Goal: Task Accomplishment & Management: Complete application form

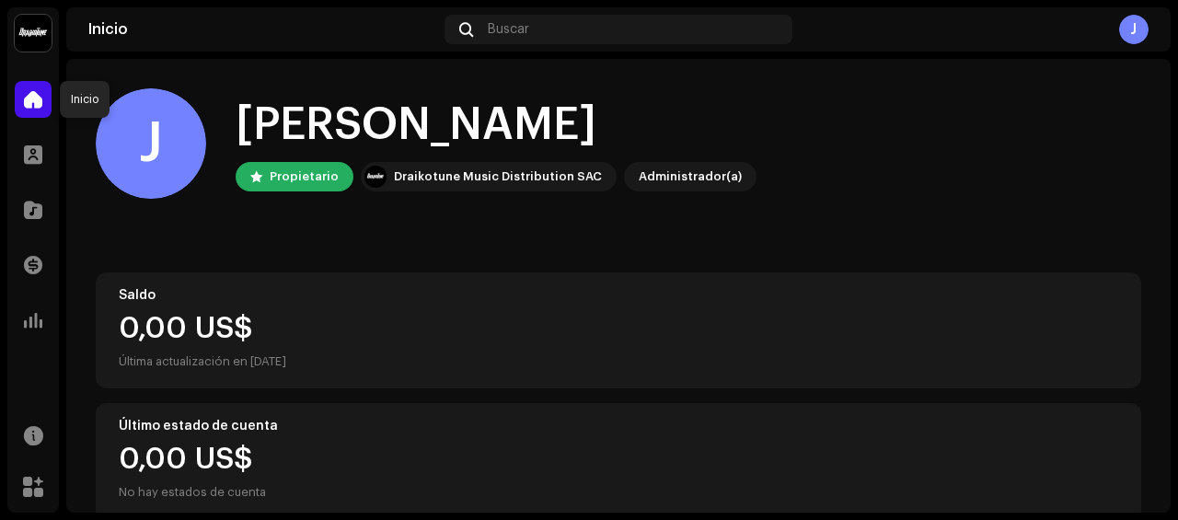
click at [36, 98] on span at bounding box center [33, 99] width 18 height 15
click at [40, 159] on span at bounding box center [33, 154] width 18 height 15
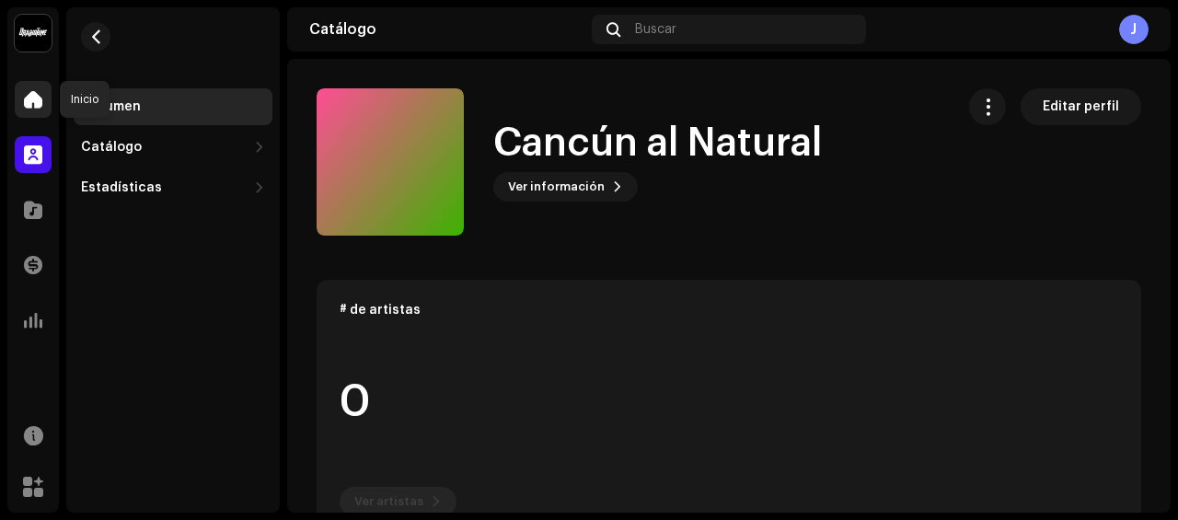
click at [35, 95] on span at bounding box center [33, 99] width 18 height 15
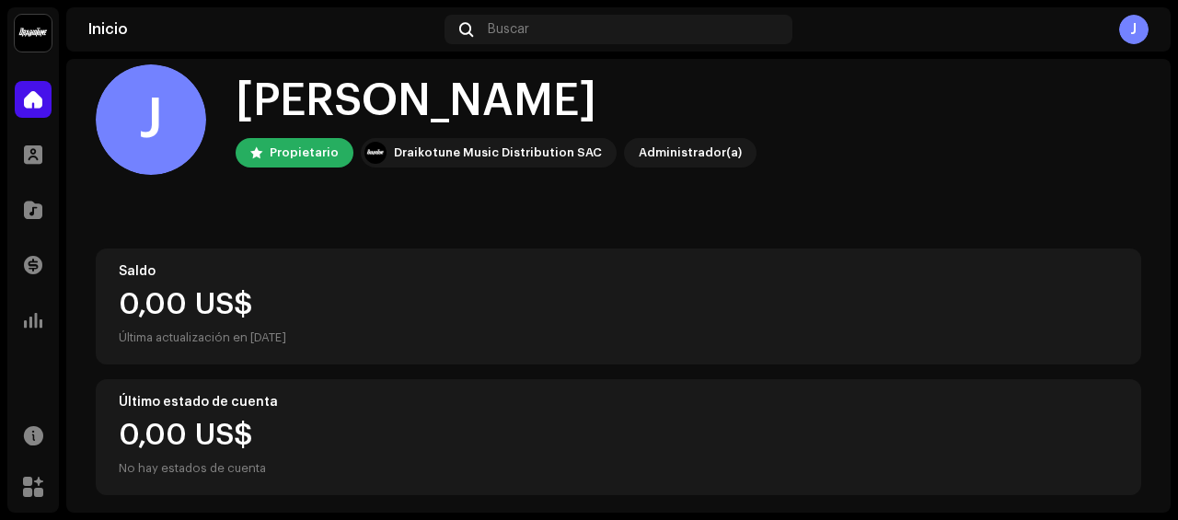
scroll to position [34, 0]
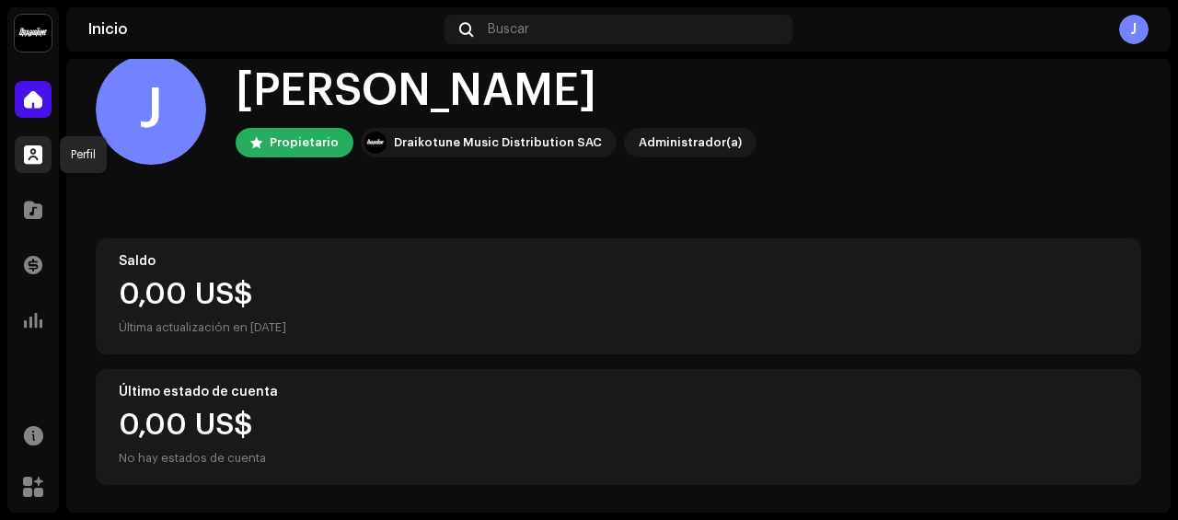
click at [29, 154] on span at bounding box center [33, 154] width 18 height 15
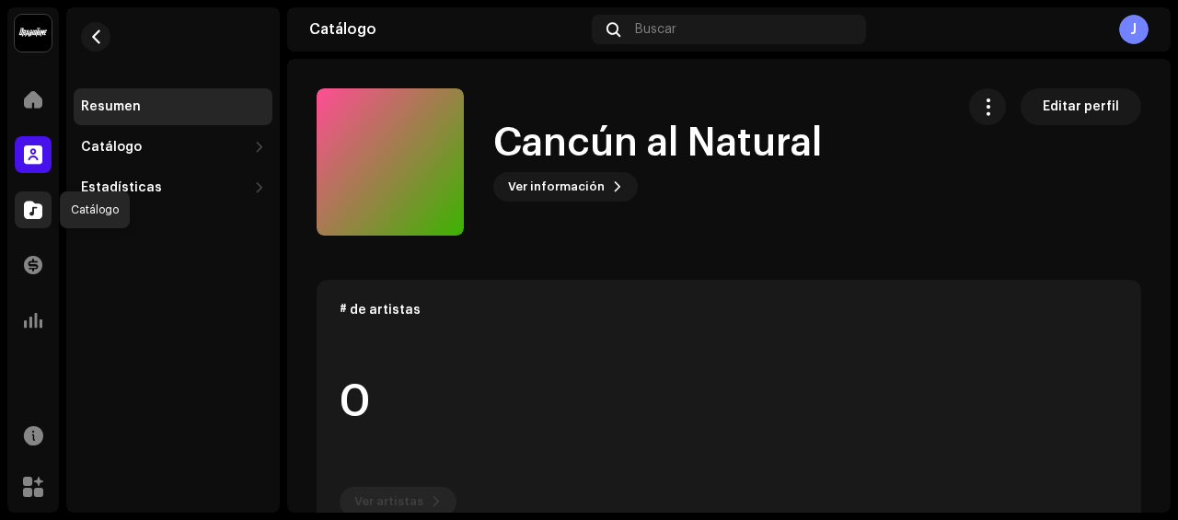
click at [38, 210] on span at bounding box center [33, 209] width 18 height 15
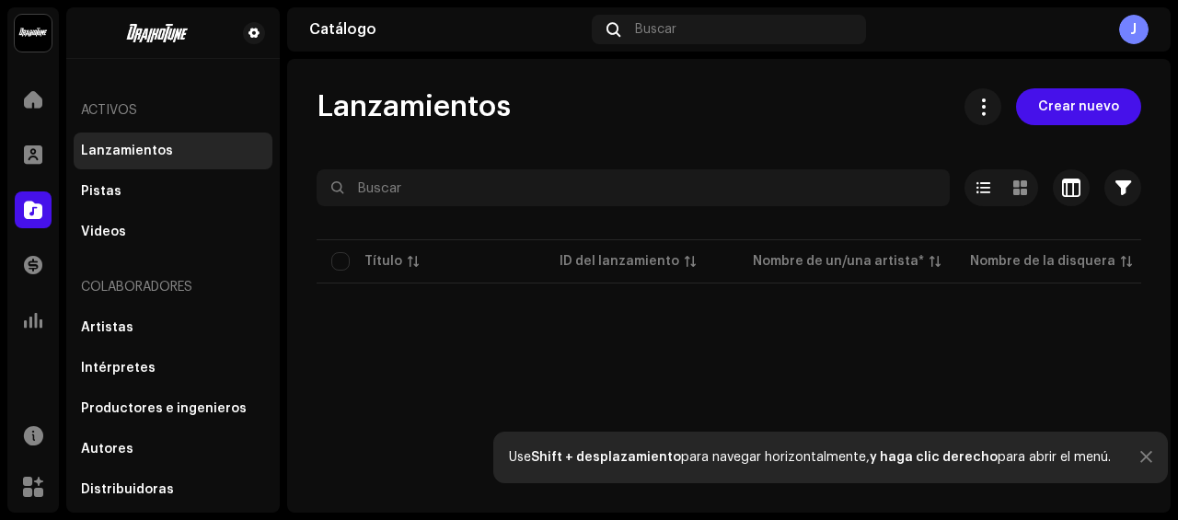
click at [94, 152] on div "Lanzamientos" at bounding box center [127, 151] width 92 height 15
click at [1095, 103] on span "Crear nuevo" at bounding box center [1078, 106] width 81 height 37
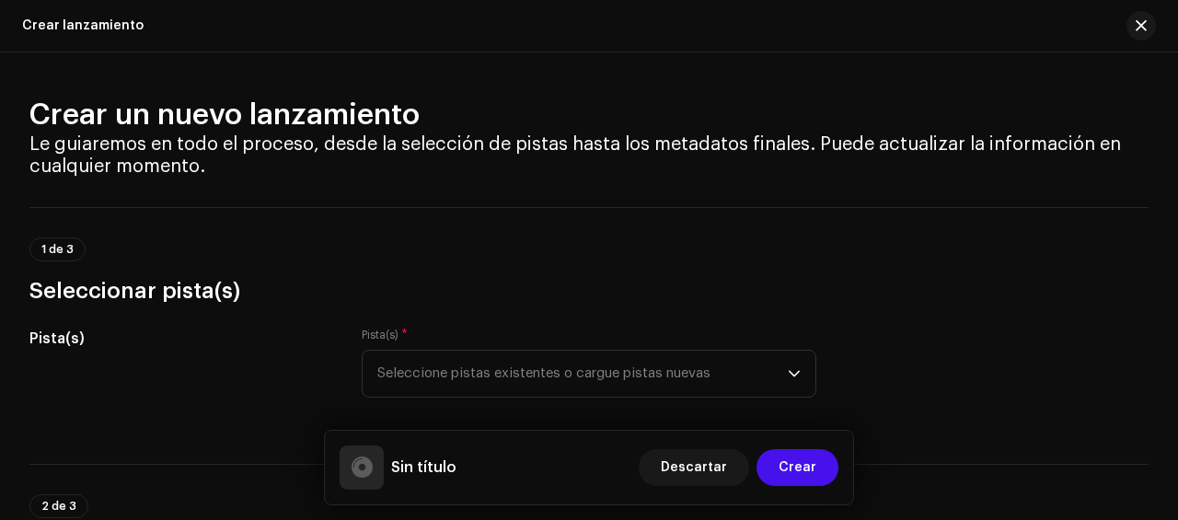
scroll to position [184, 0]
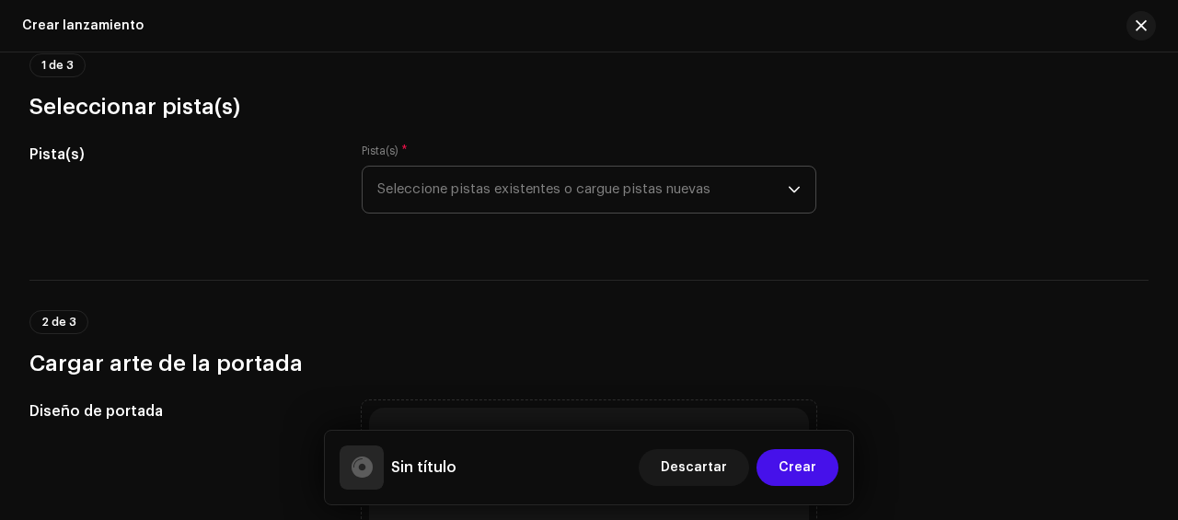
click at [788, 181] on div "dropdown trigger" at bounding box center [794, 190] width 13 height 46
click at [795, 190] on p-select "Seleccione pistas existentes o cargue pistas nuevas" at bounding box center [589, 190] width 455 height 48
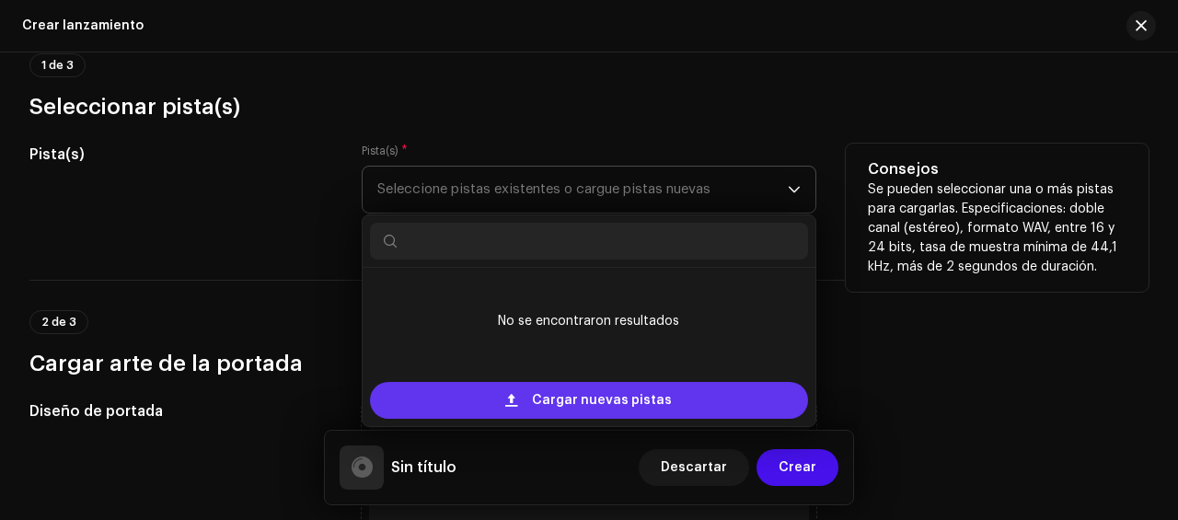
click at [618, 397] on span "Cargar nuevas pistas" at bounding box center [602, 400] width 140 height 37
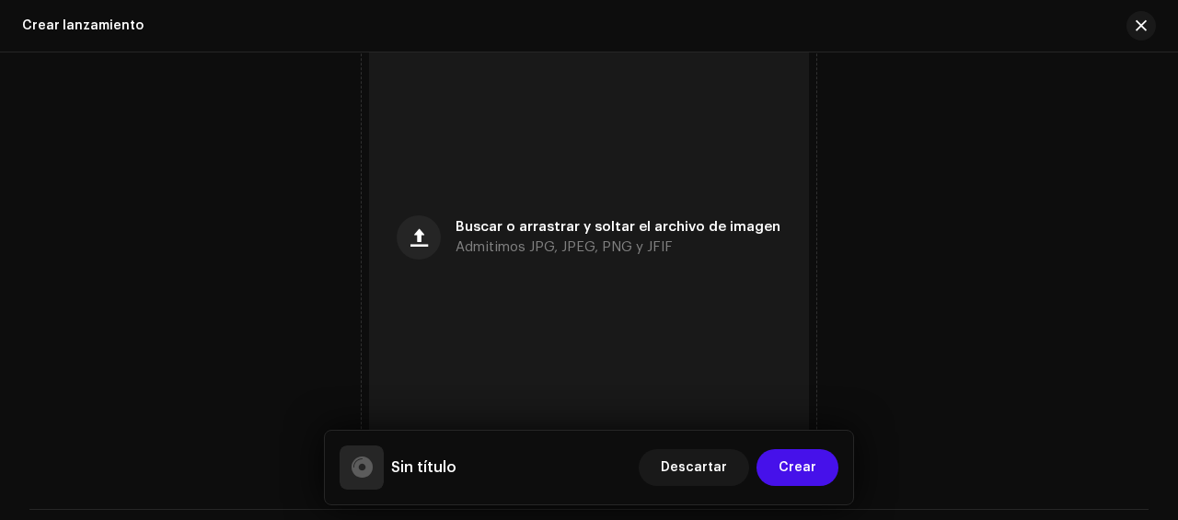
scroll to position [828, 0]
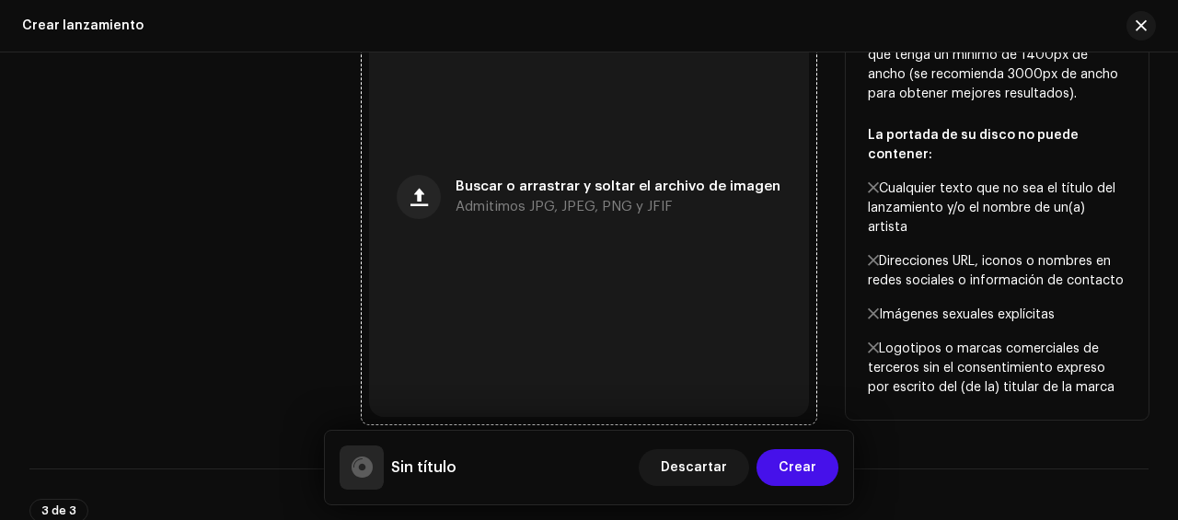
click at [517, 193] on span "Buscar o arrastrar y soltar el archivo de imagen" at bounding box center [617, 186] width 325 height 13
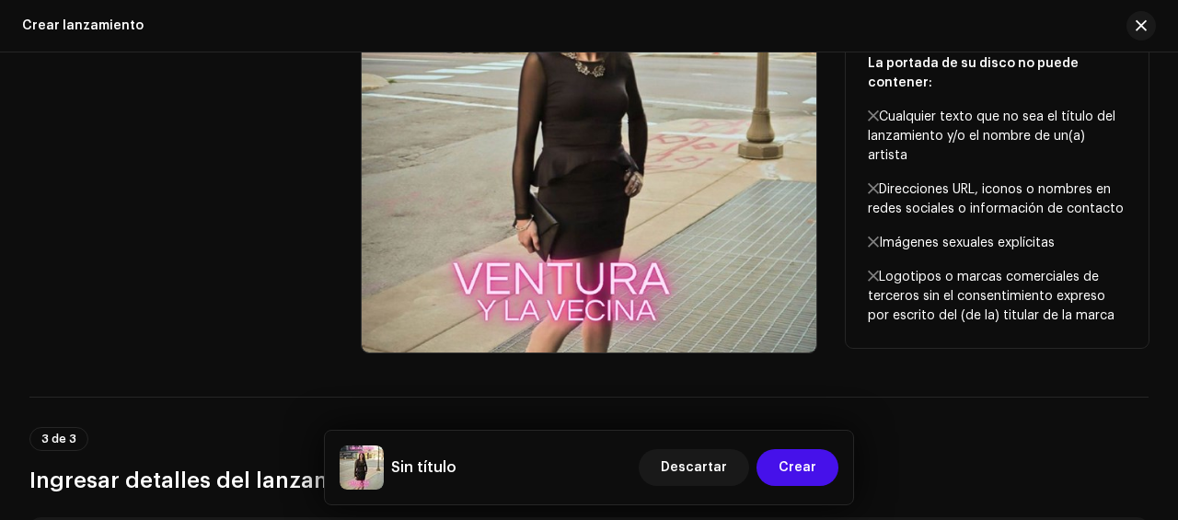
scroll to position [920, 0]
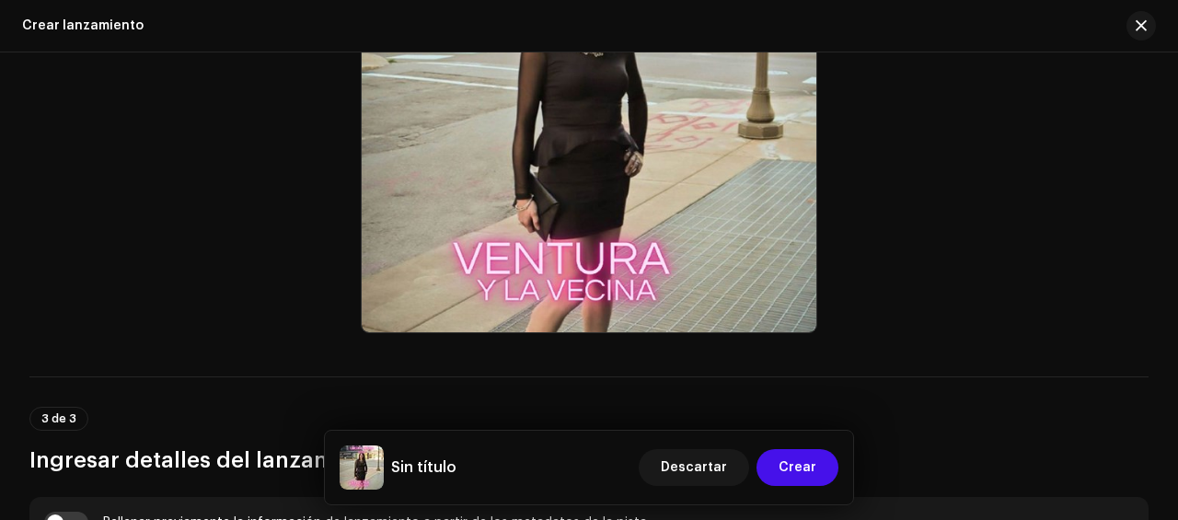
click at [465, 468] on div "Sin título Descartar Crear" at bounding box center [589, 467] width 499 height 44
click at [792, 465] on span "Crear" at bounding box center [797, 467] width 38 height 37
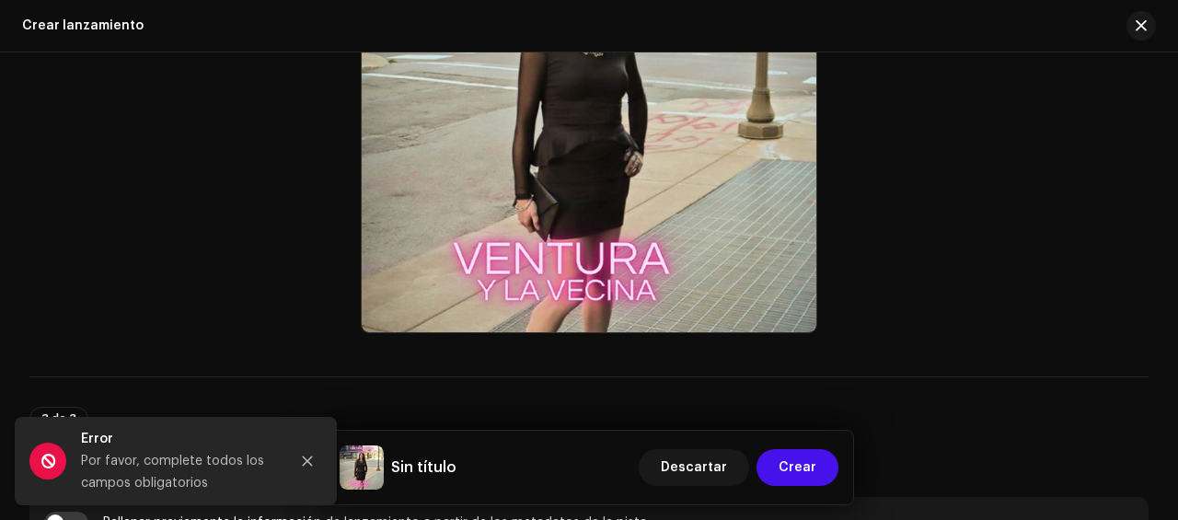
click at [462, 470] on div "Sin título Descartar Crear" at bounding box center [589, 467] width 499 height 44
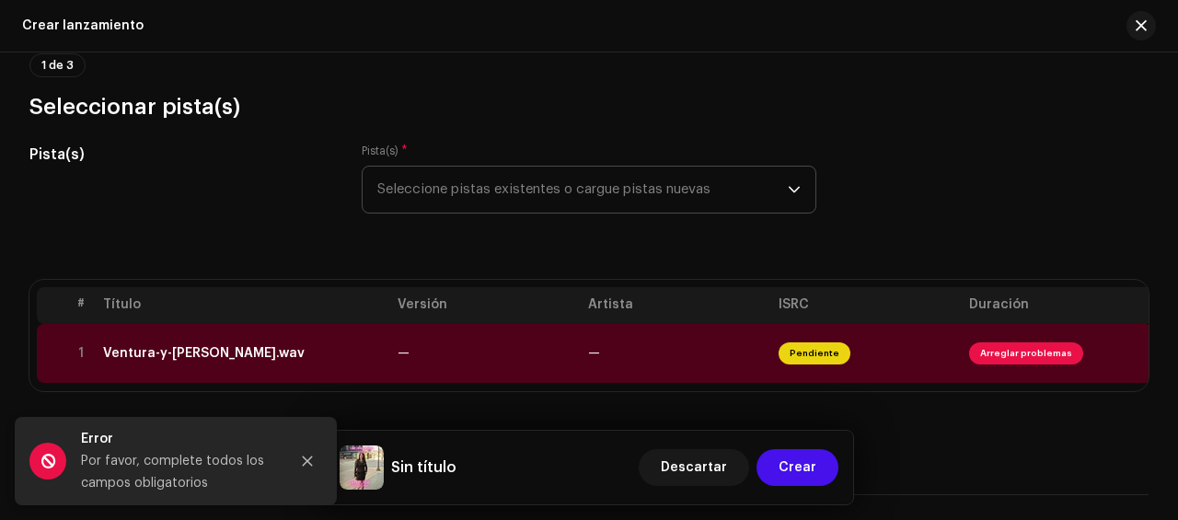
scroll to position [276, 0]
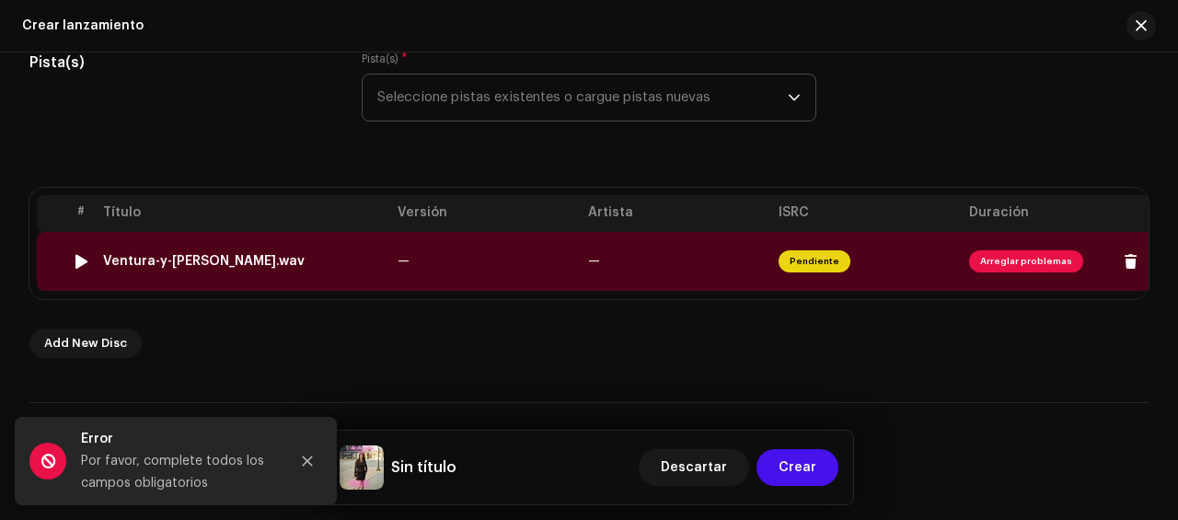
click at [76, 254] on div at bounding box center [82, 261] width 14 height 15
click at [79, 250] on img at bounding box center [81, 261] width 24 height 24
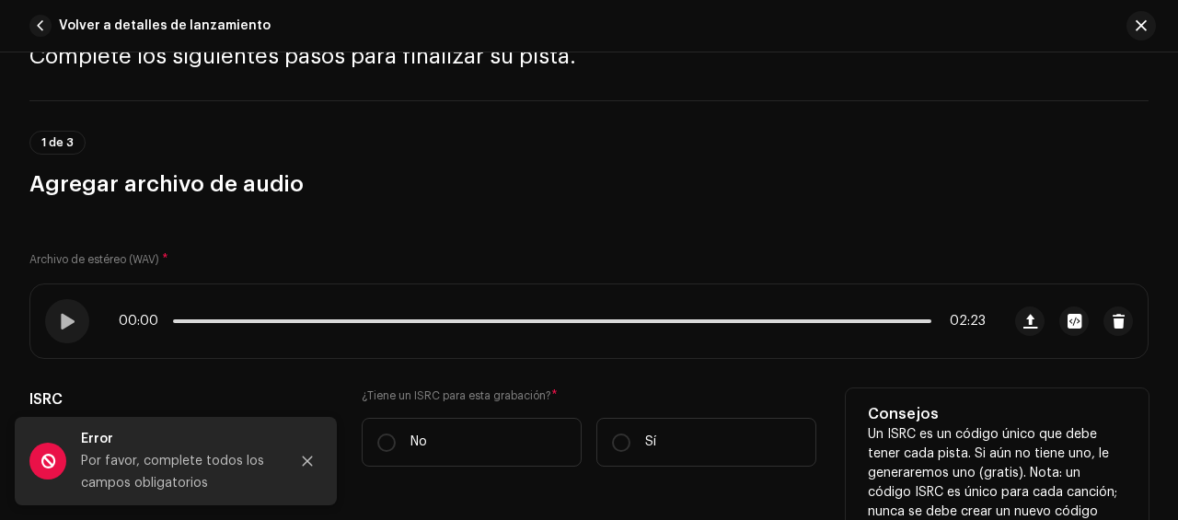
scroll to position [0, 0]
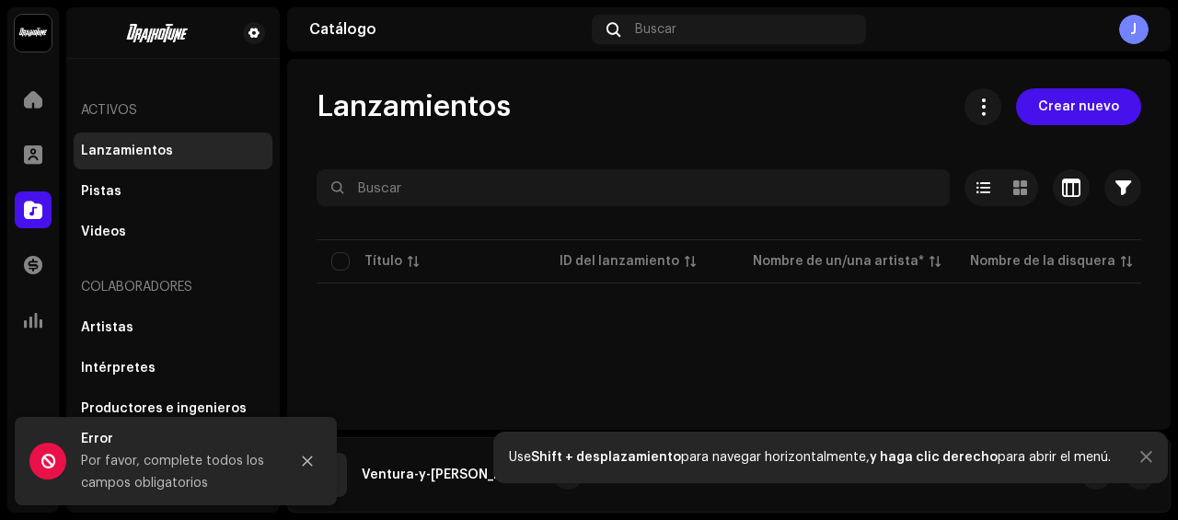
click at [1140, 457] on div at bounding box center [1146, 457] width 12 height 15
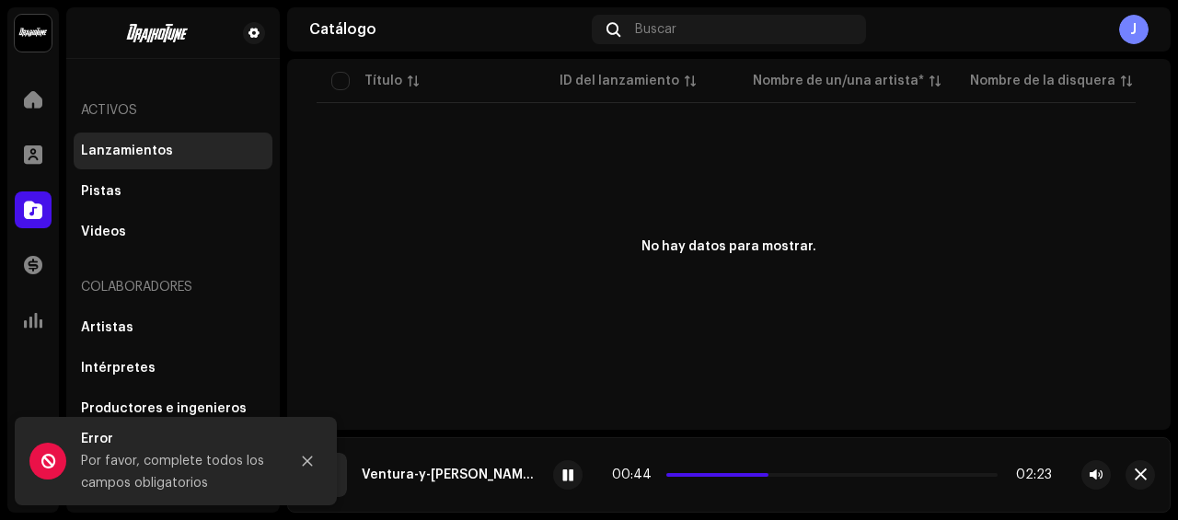
scroll to position [229, 0]
click at [1144, 475] on span "button" at bounding box center [1140, 474] width 12 height 15
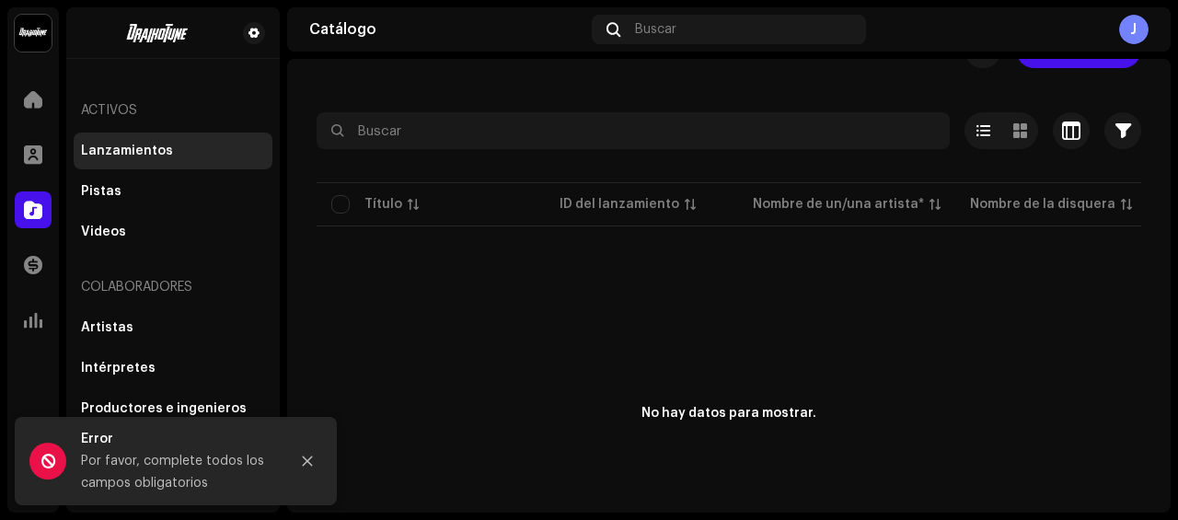
scroll to position [0, 0]
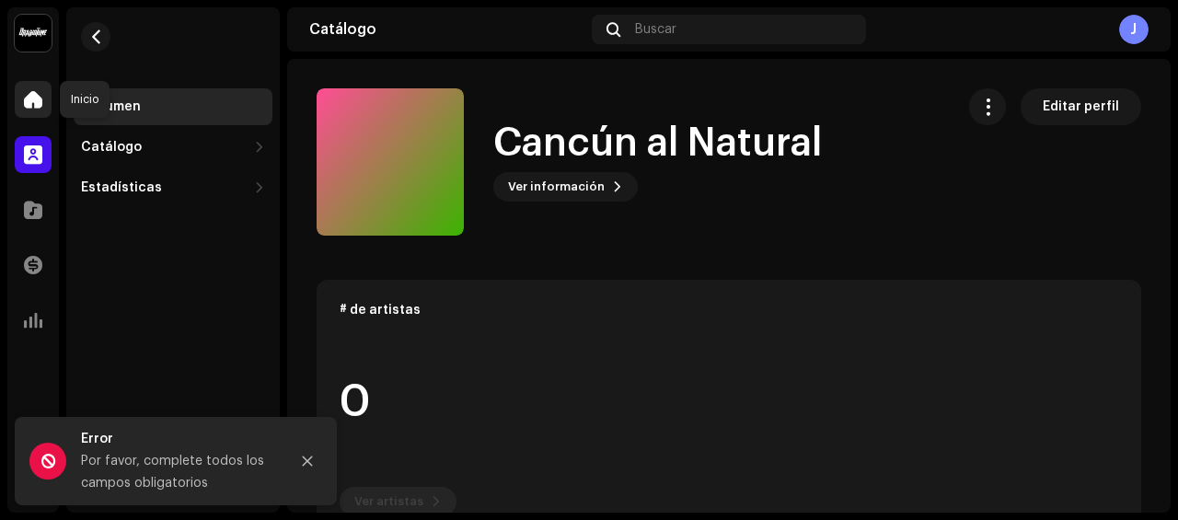
click at [29, 98] on span at bounding box center [33, 99] width 18 height 15
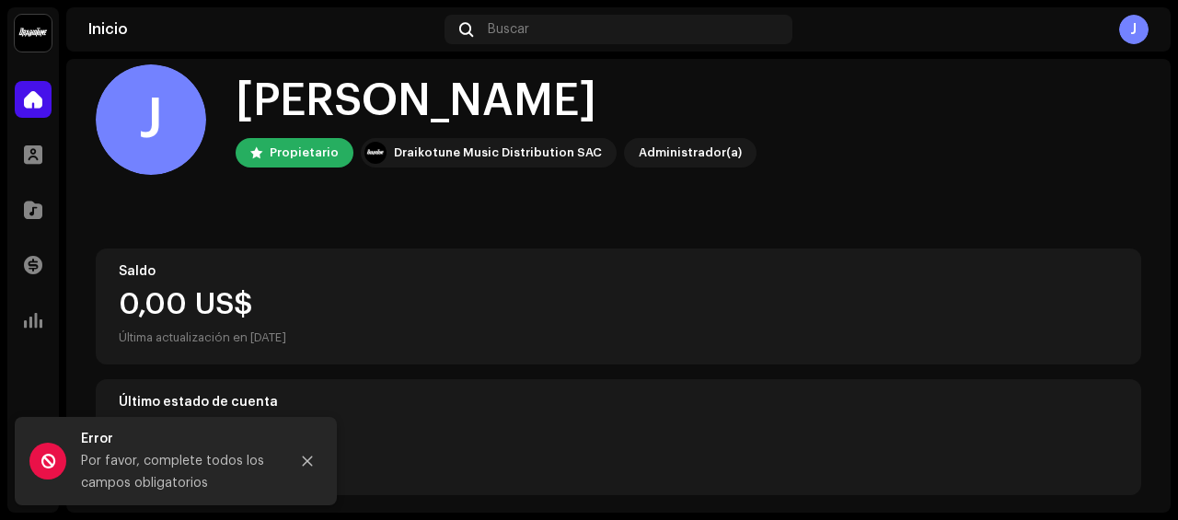
scroll to position [34, 0]
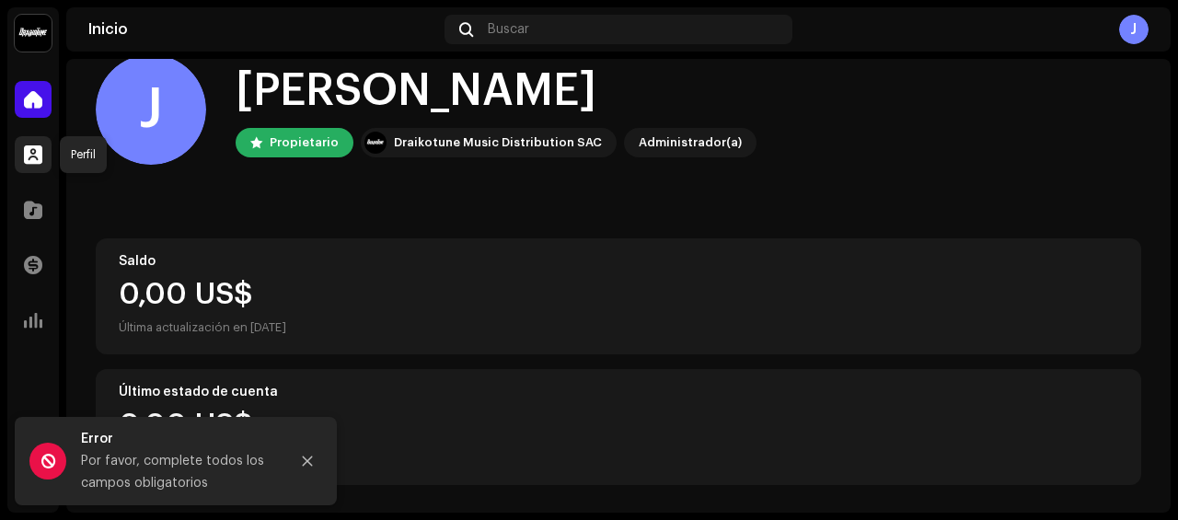
click at [28, 150] on span at bounding box center [33, 154] width 18 height 15
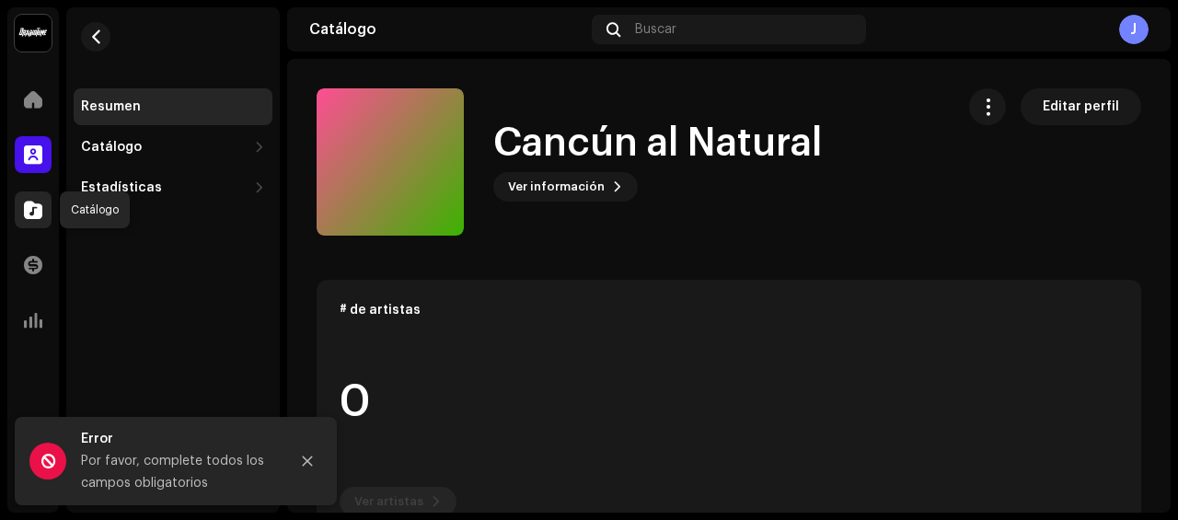
click at [35, 211] on span at bounding box center [33, 209] width 18 height 15
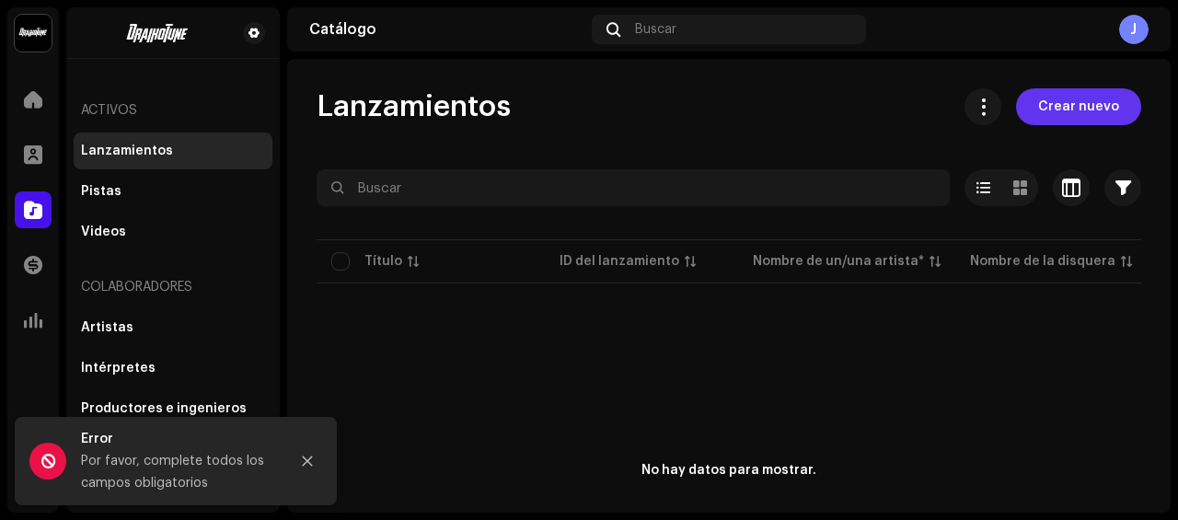
click at [1065, 108] on span "Crear nuevo" at bounding box center [1078, 106] width 81 height 37
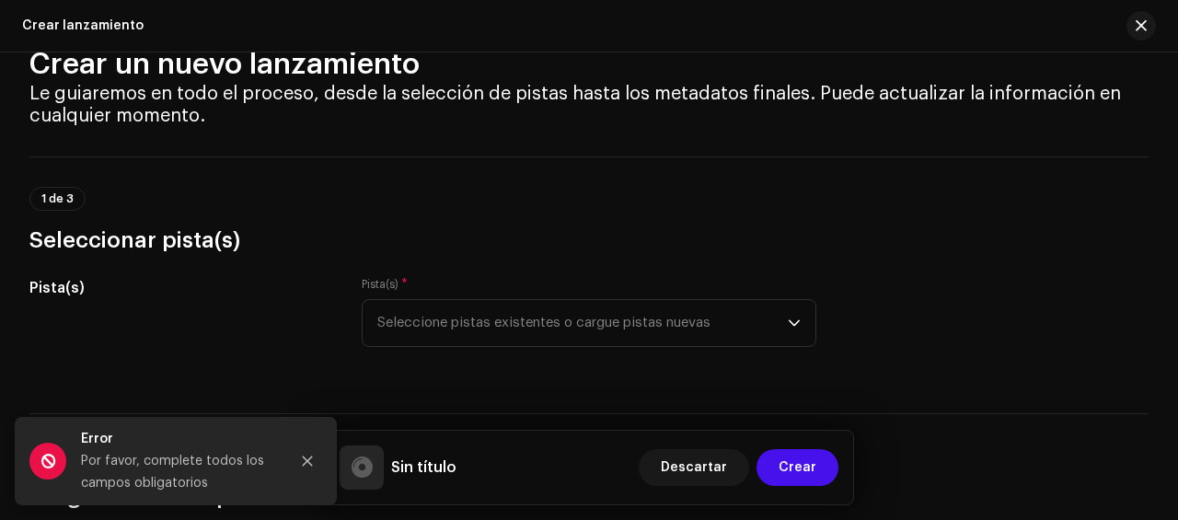
scroll to position [92, 0]
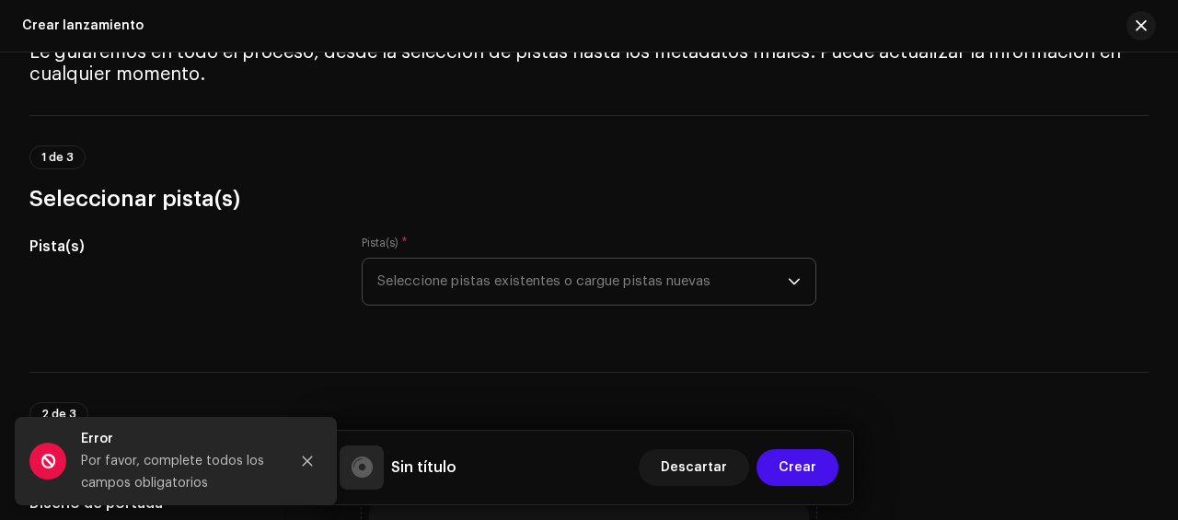
click at [790, 282] on icon "dropdown trigger" at bounding box center [794, 281] width 13 height 13
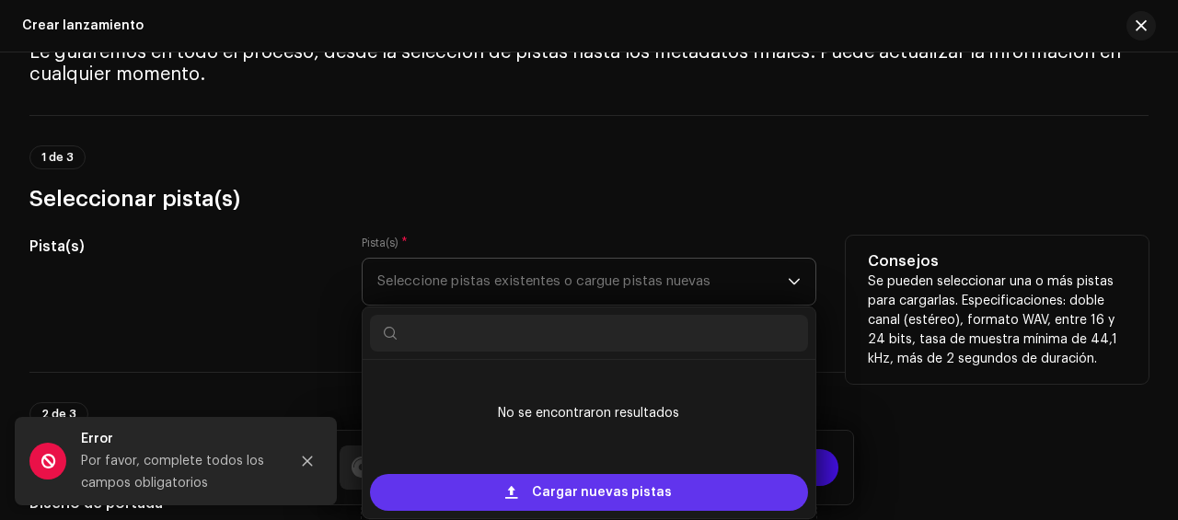
click at [607, 488] on span "Cargar nuevas pistas" at bounding box center [602, 492] width 140 height 37
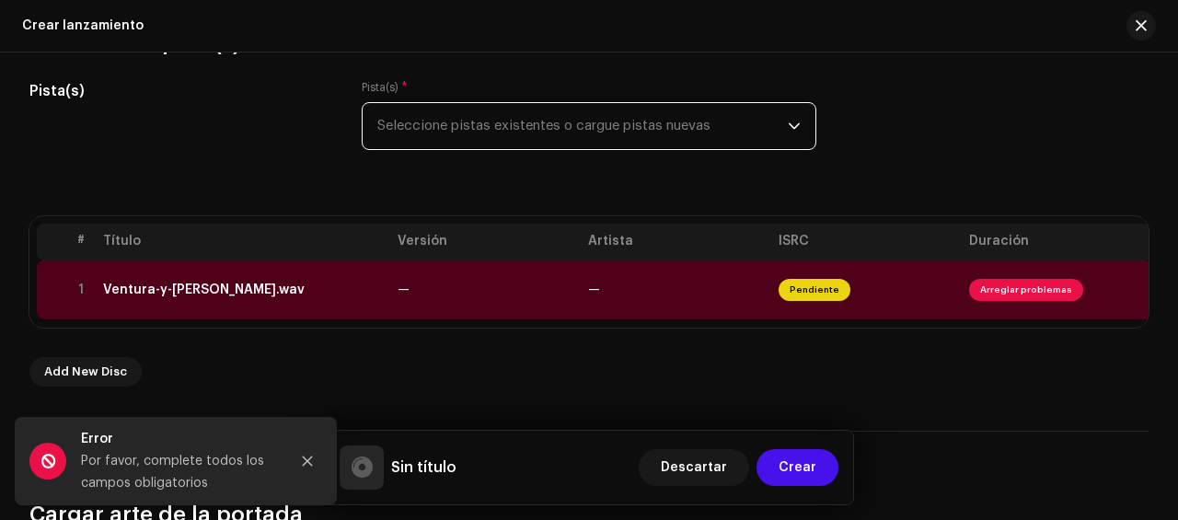
scroll to position [276, 0]
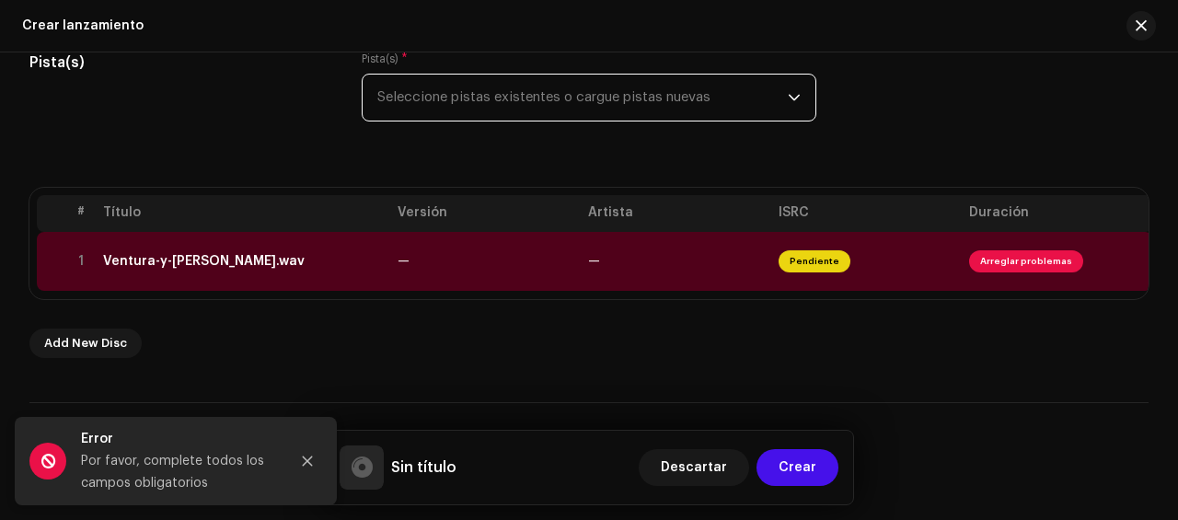
click at [443, 465] on h5 "Sin título" at bounding box center [423, 467] width 65 height 22
click at [392, 474] on h5 "Sin título" at bounding box center [423, 467] width 65 height 22
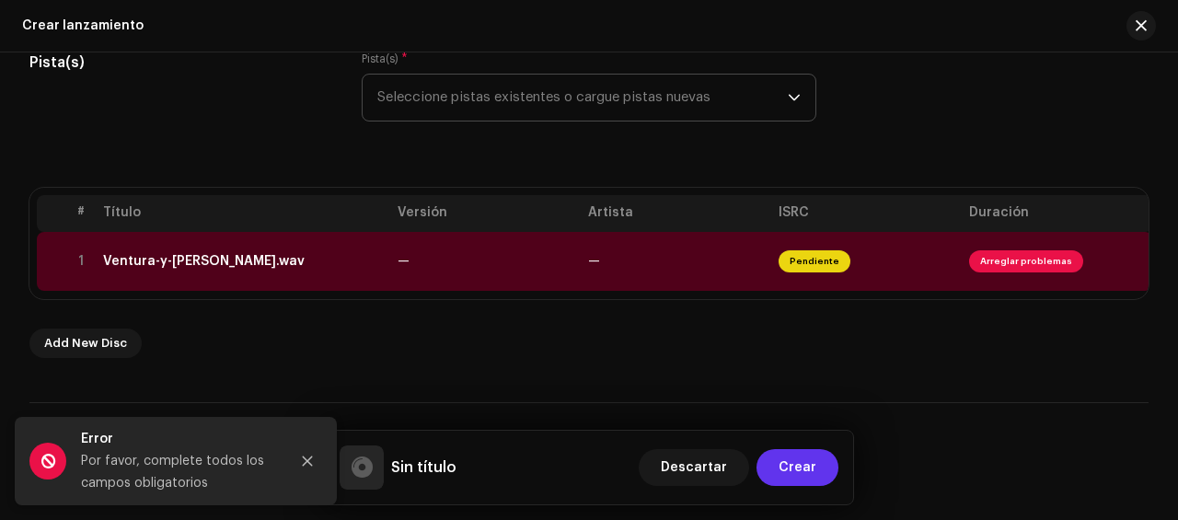
click at [803, 465] on span "Crear" at bounding box center [797, 467] width 38 height 37
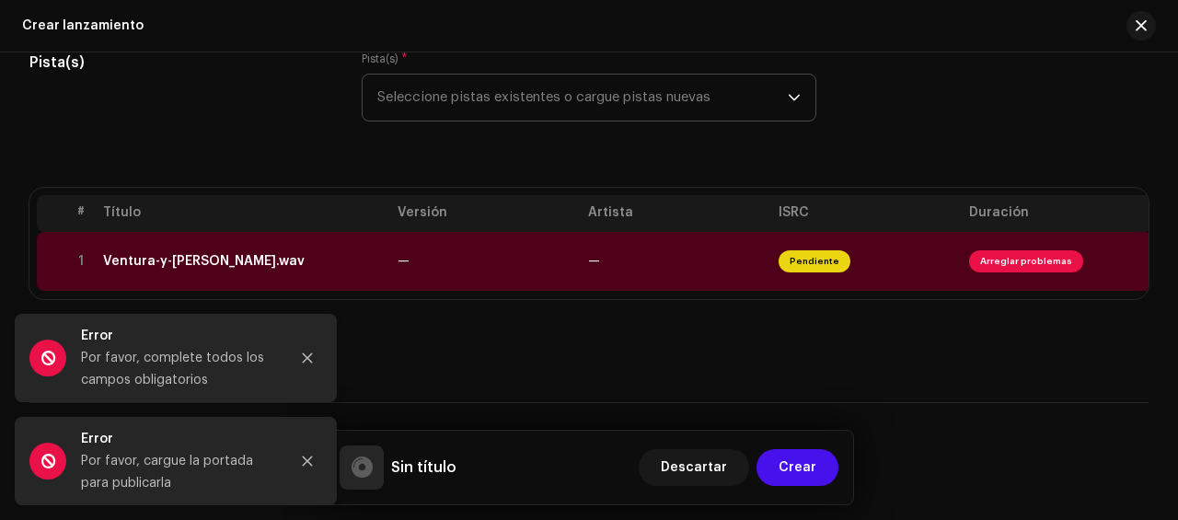
click at [138, 211] on th "Título" at bounding box center [243, 213] width 294 height 37
click at [442, 466] on h5 "Sin título" at bounding box center [423, 467] width 65 height 22
click at [699, 464] on span "Descartar" at bounding box center [694, 467] width 66 height 37
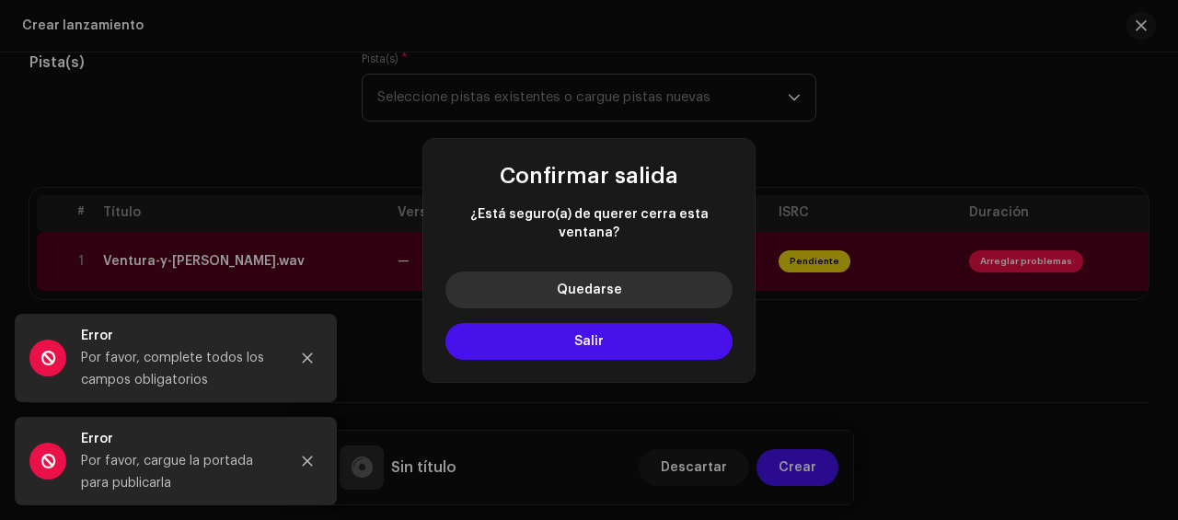
click at [580, 283] on span "Quedarse" at bounding box center [589, 289] width 65 height 13
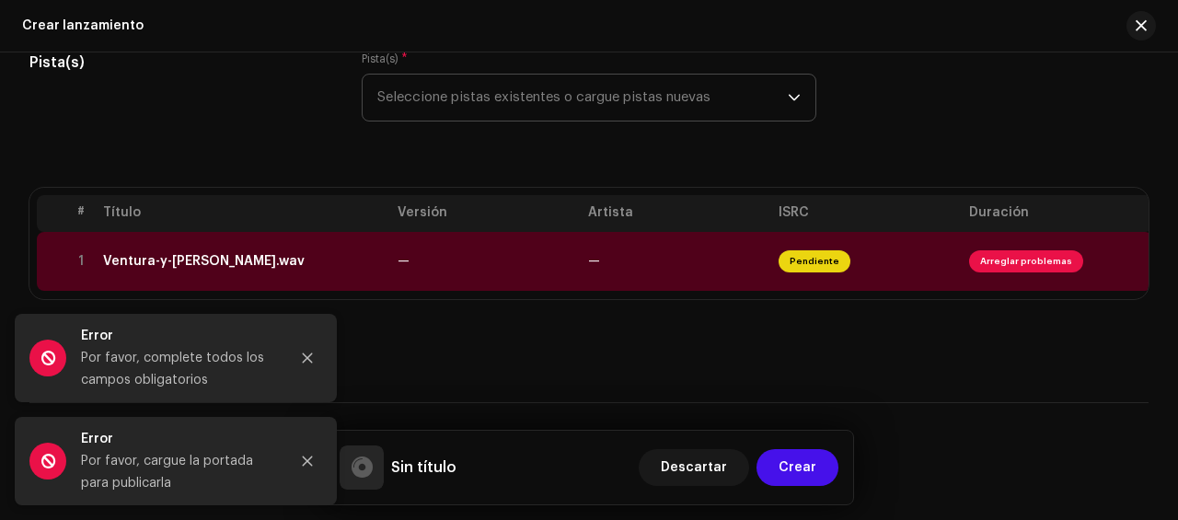
click at [489, 466] on div "Sin título Descartar Crear" at bounding box center [589, 467] width 499 height 44
click at [300, 355] on button "Close" at bounding box center [307, 358] width 37 height 37
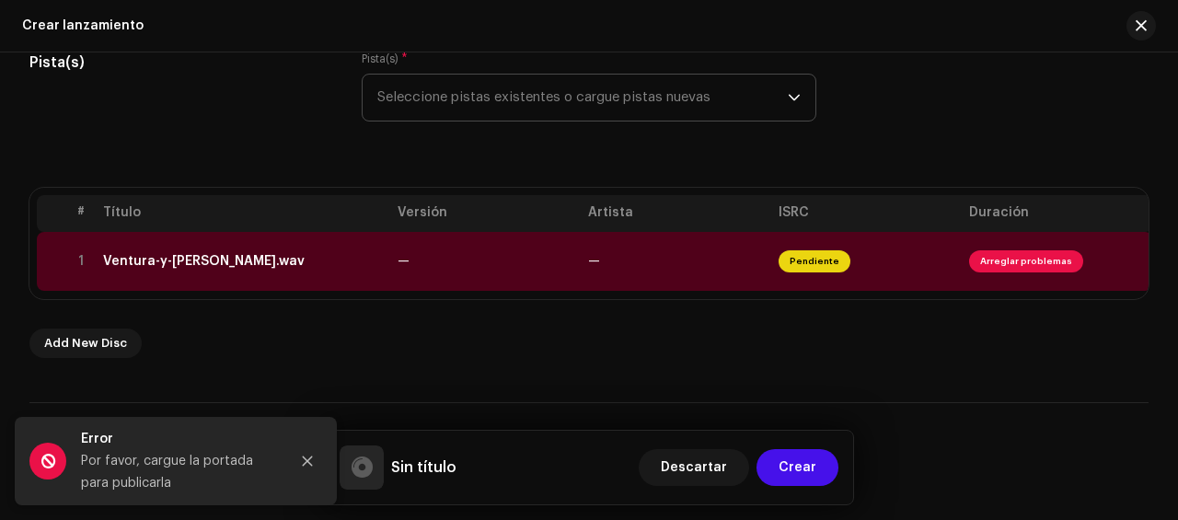
click at [133, 212] on th "Título" at bounding box center [243, 213] width 294 height 37
click at [140, 215] on th "Título" at bounding box center [243, 213] width 294 height 37
click at [136, 217] on th "Título" at bounding box center [243, 213] width 294 height 37
click at [365, 467] on div at bounding box center [361, 467] width 21 height 0
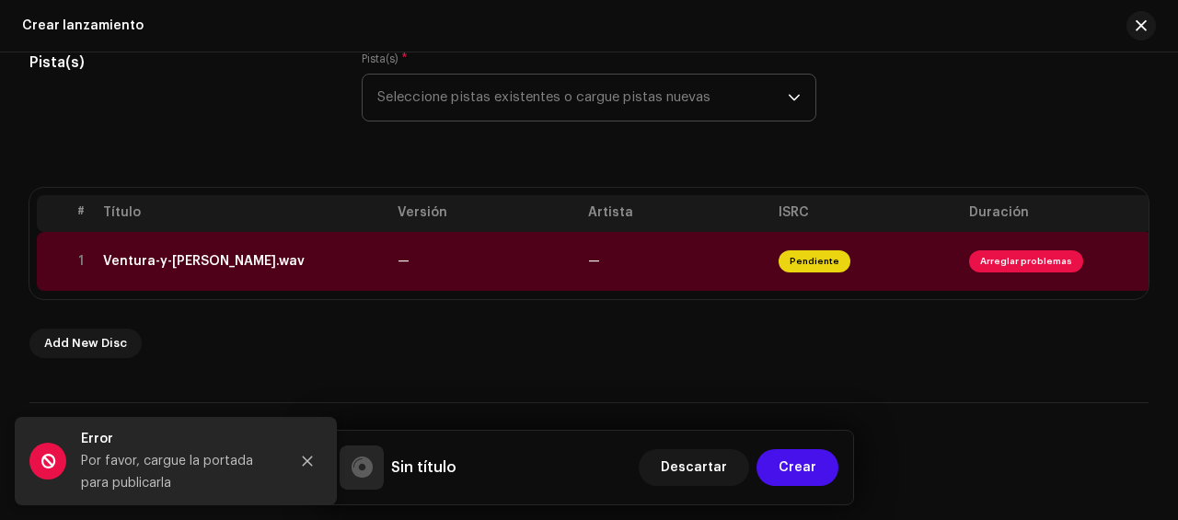
click at [364, 467] on div at bounding box center [361, 467] width 21 height 0
click at [791, 464] on span "Crear" at bounding box center [797, 467] width 38 height 37
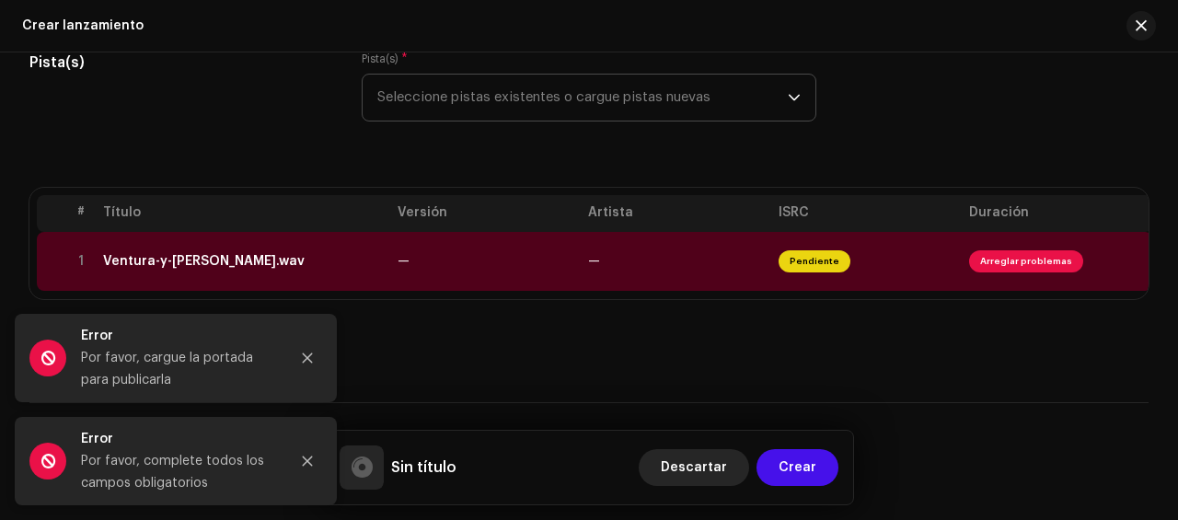
click at [705, 465] on span "Descartar" at bounding box center [694, 467] width 66 height 37
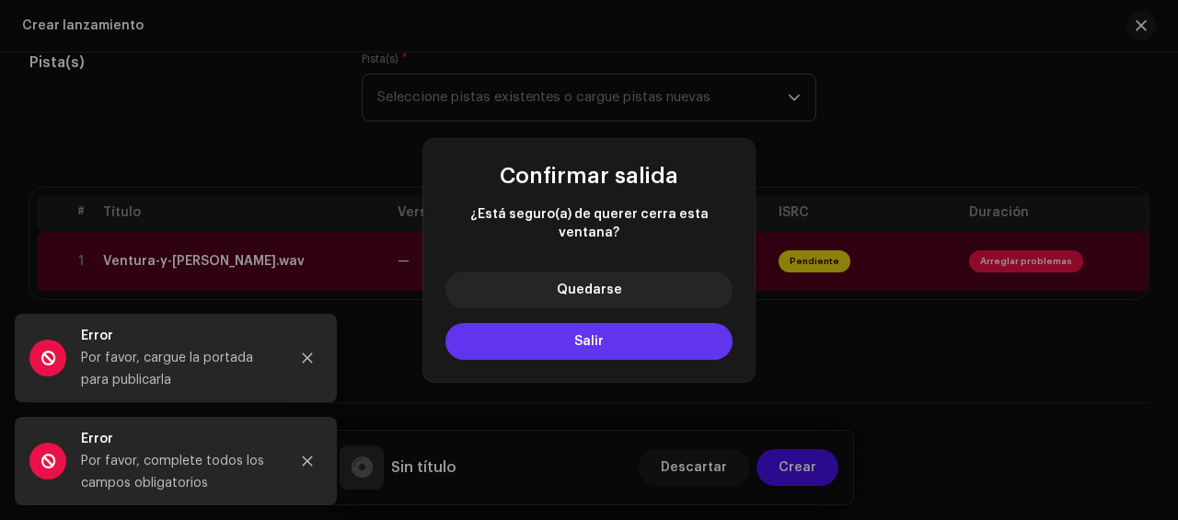
click at [574, 335] on span "Salir" at bounding box center [588, 341] width 29 height 13
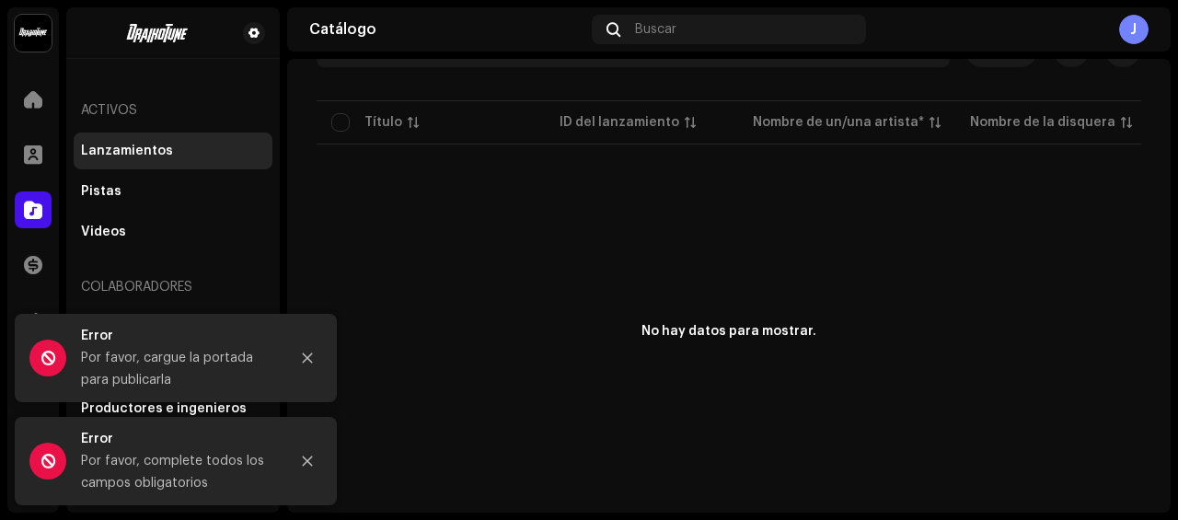
scroll to position [142, 0]
click at [306, 358] on icon "Close" at bounding box center [308, 358] width 10 height 10
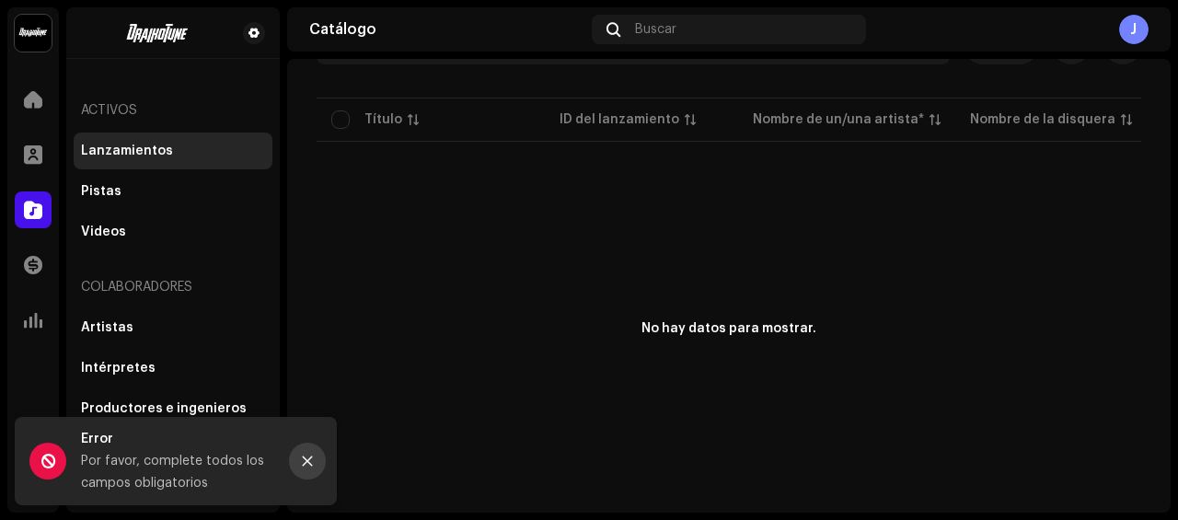
click at [302, 448] on button "Close" at bounding box center [307, 461] width 37 height 37
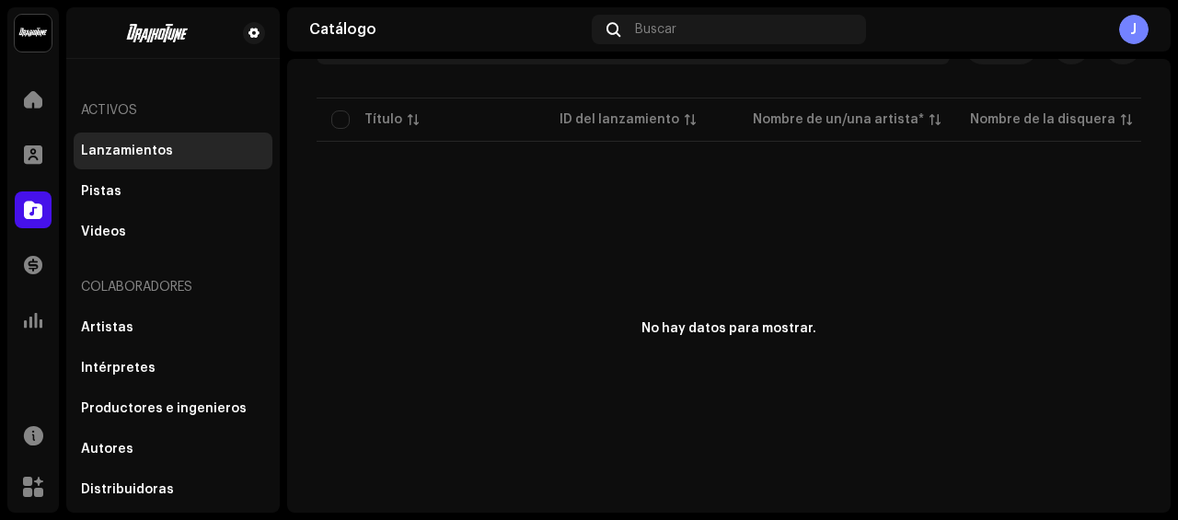
scroll to position [0, 0]
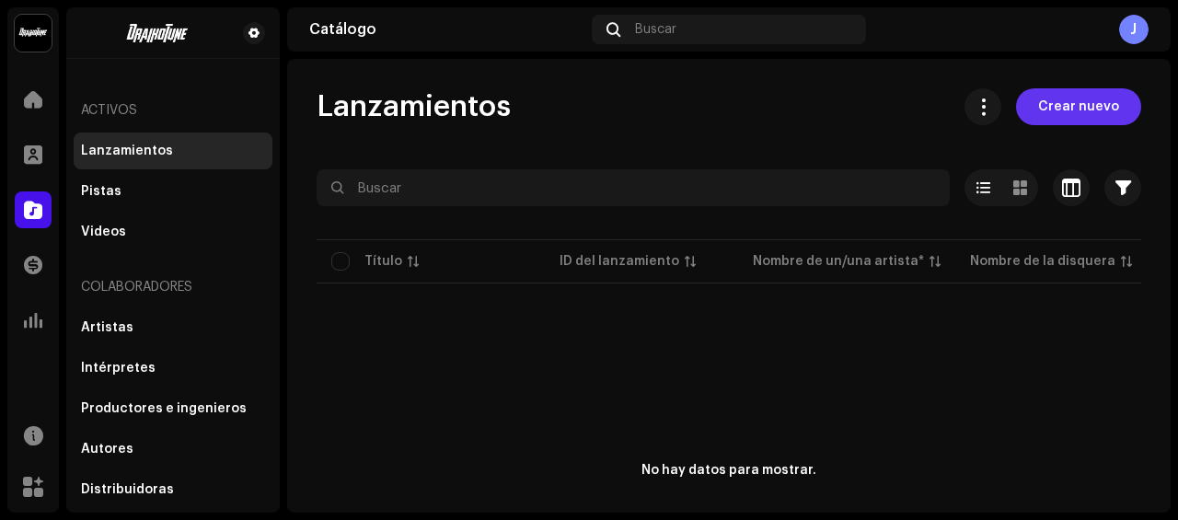
click at [1076, 102] on span "Crear nuevo" at bounding box center [1078, 106] width 81 height 37
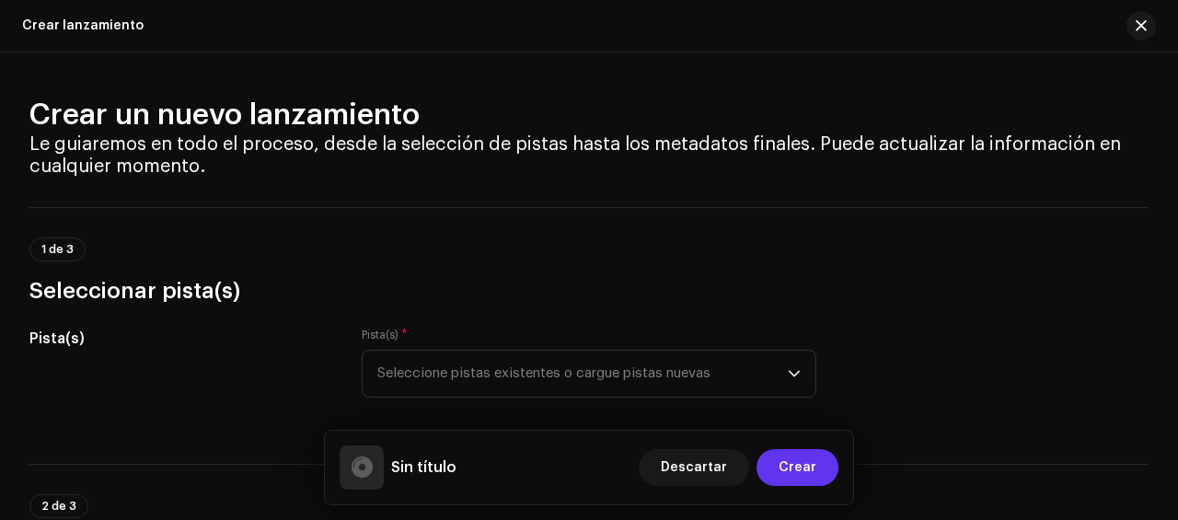
click at [791, 463] on span "Crear" at bounding box center [797, 467] width 38 height 37
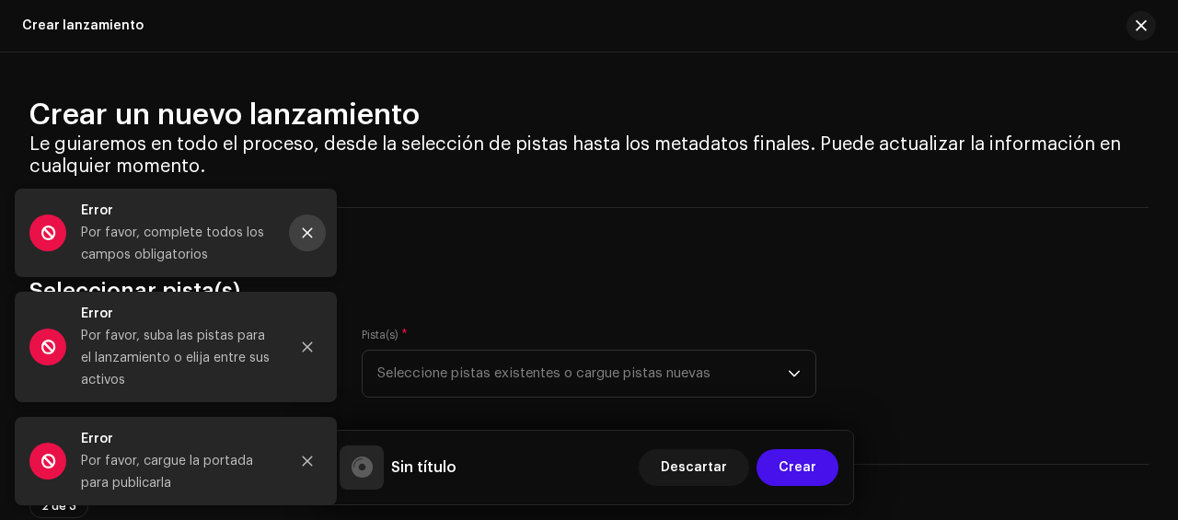
click at [304, 225] on button "Close" at bounding box center [307, 232] width 37 height 37
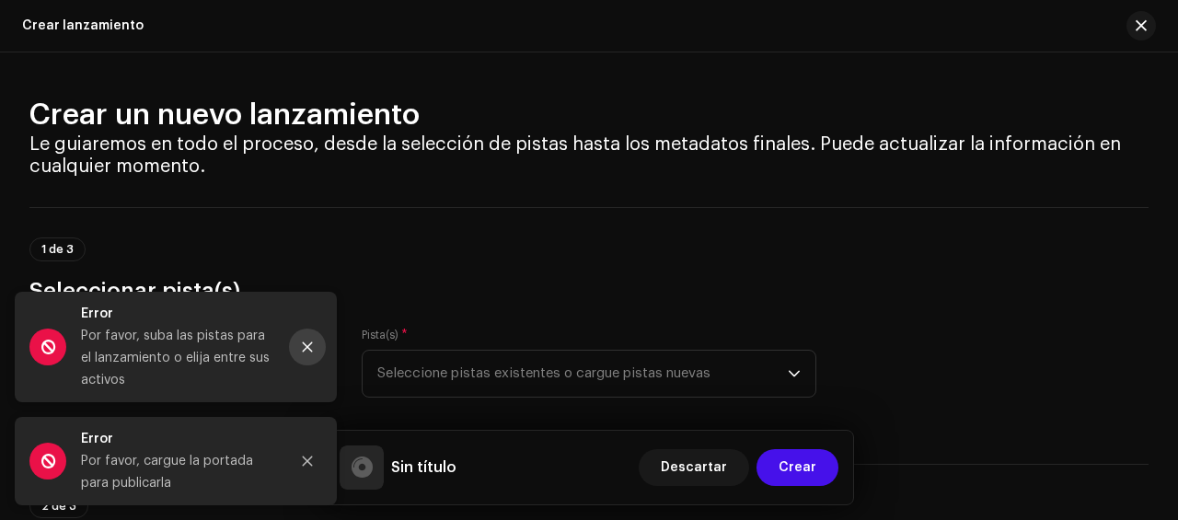
drag, startPoint x: 309, startPoint y: 344, endPoint x: 305, endPoint y: 358, distance: 14.5
click at [308, 345] on icon "Close" at bounding box center [308, 347] width 10 height 10
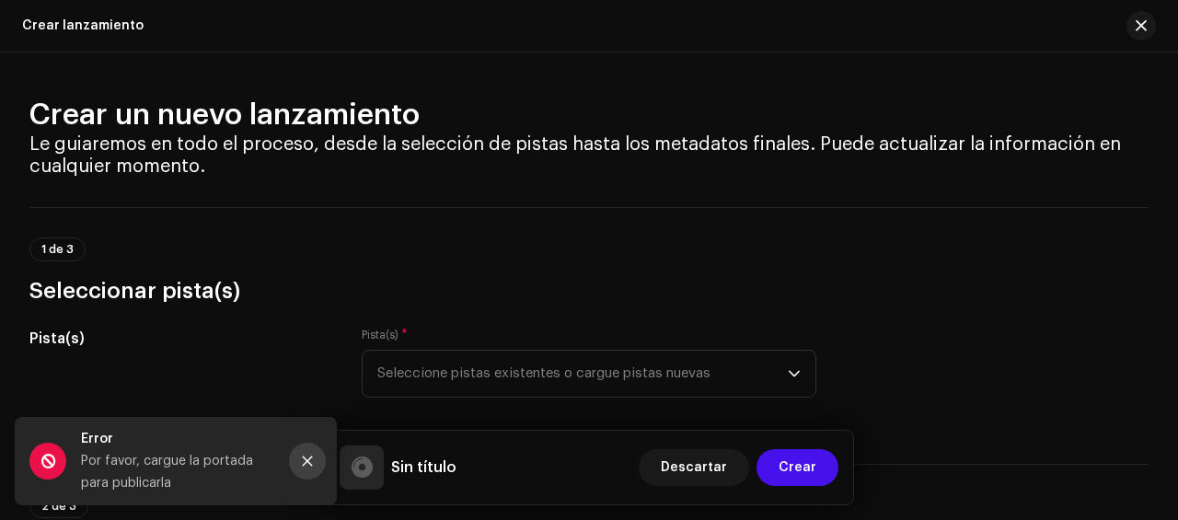
click at [310, 466] on icon "Close" at bounding box center [307, 461] width 13 height 13
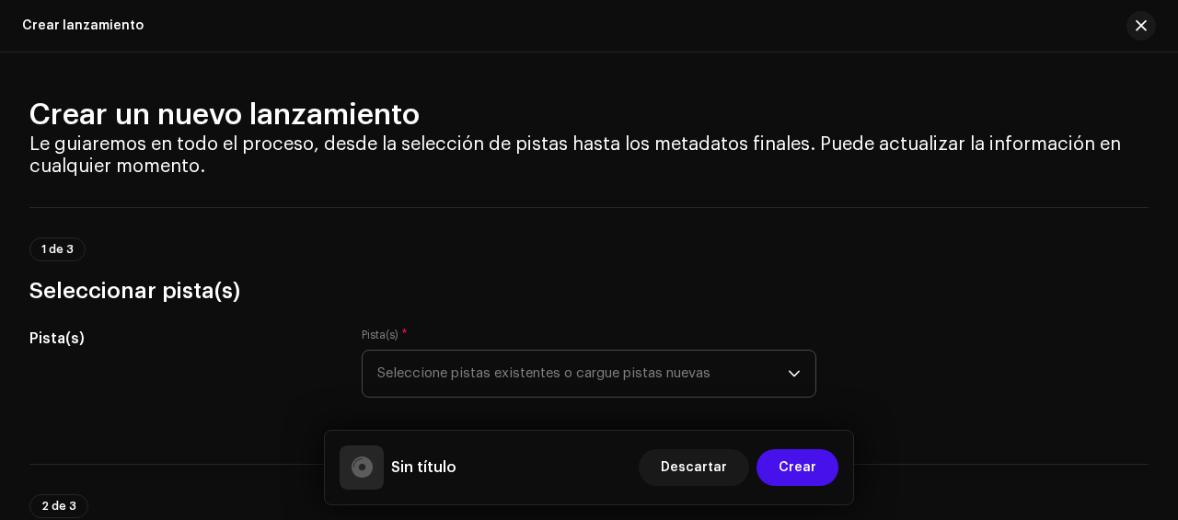
click at [788, 371] on icon "dropdown trigger" at bounding box center [794, 373] width 13 height 13
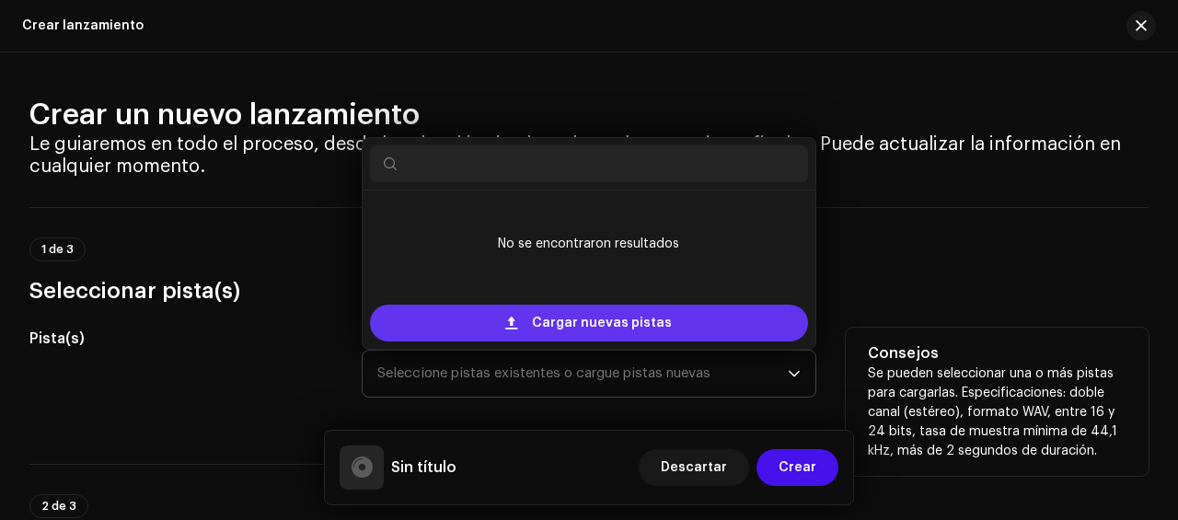
click at [603, 314] on span "Cargar nuevas pistas" at bounding box center [602, 323] width 140 height 37
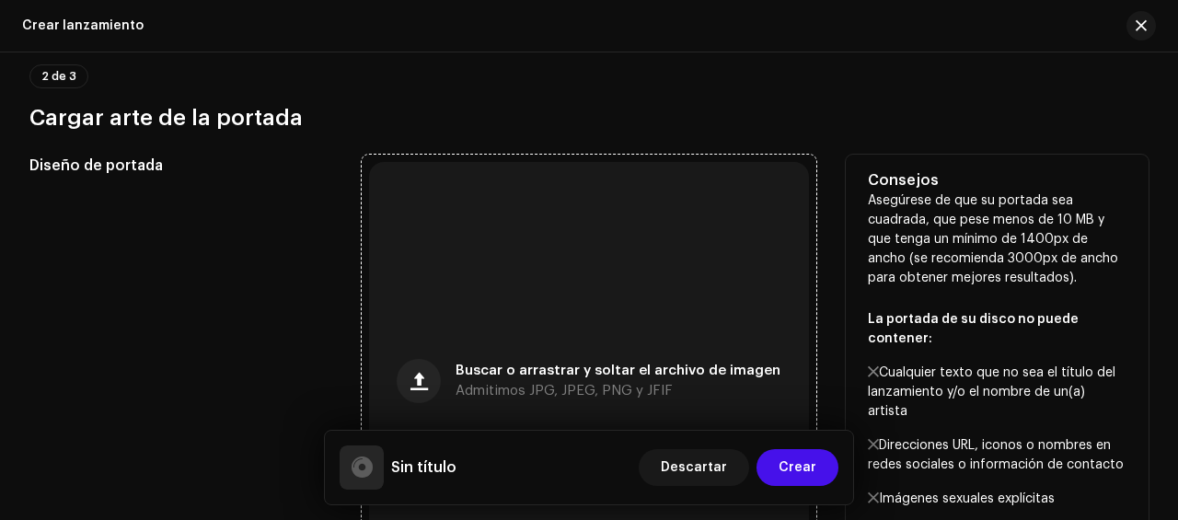
scroll to position [718, 0]
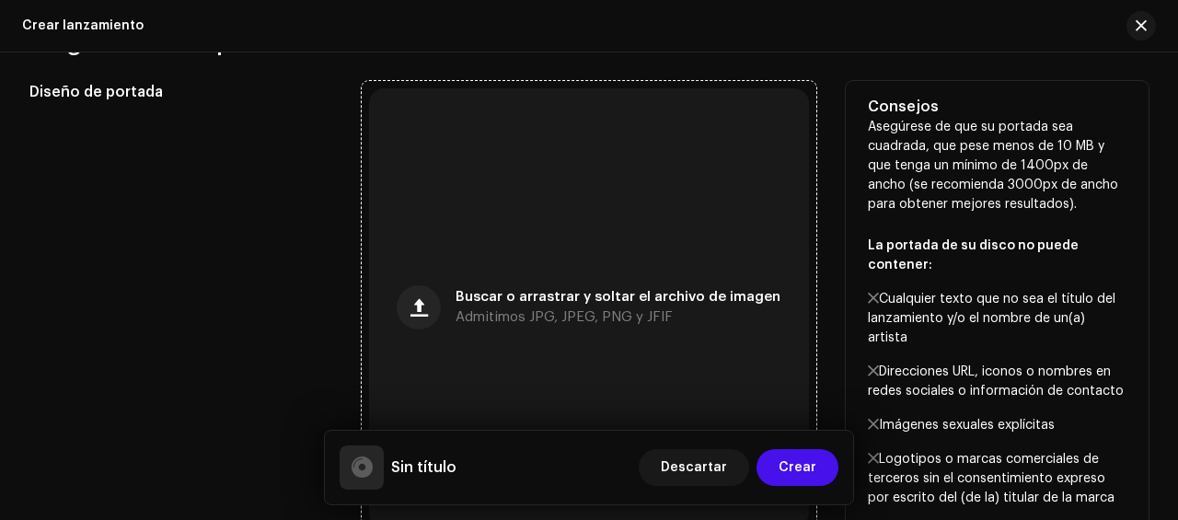
click at [617, 297] on span "Buscar o arrastrar y soltar el archivo de imagen" at bounding box center [617, 297] width 325 height 13
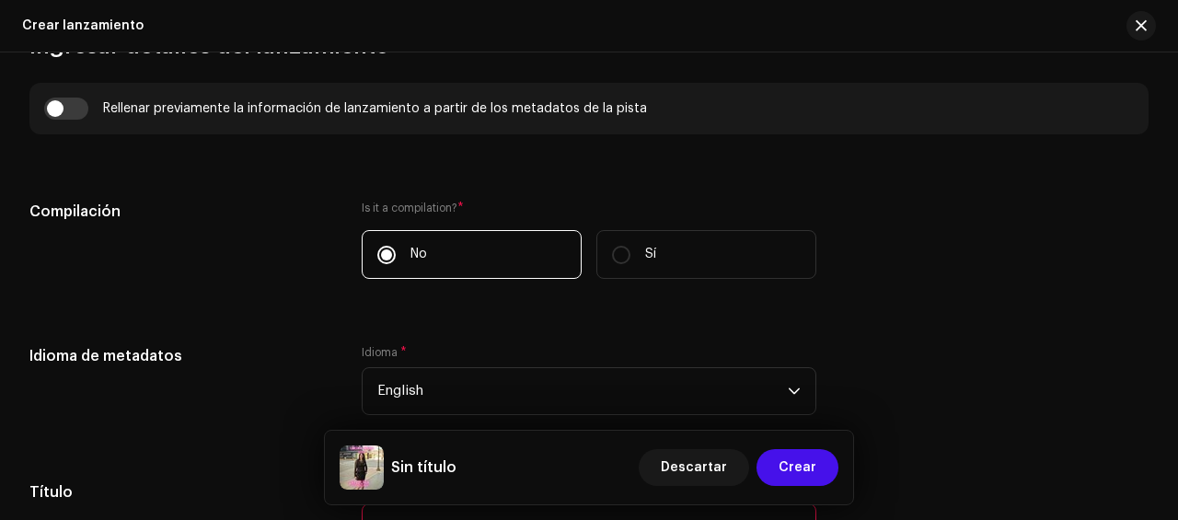
scroll to position [1362, 0]
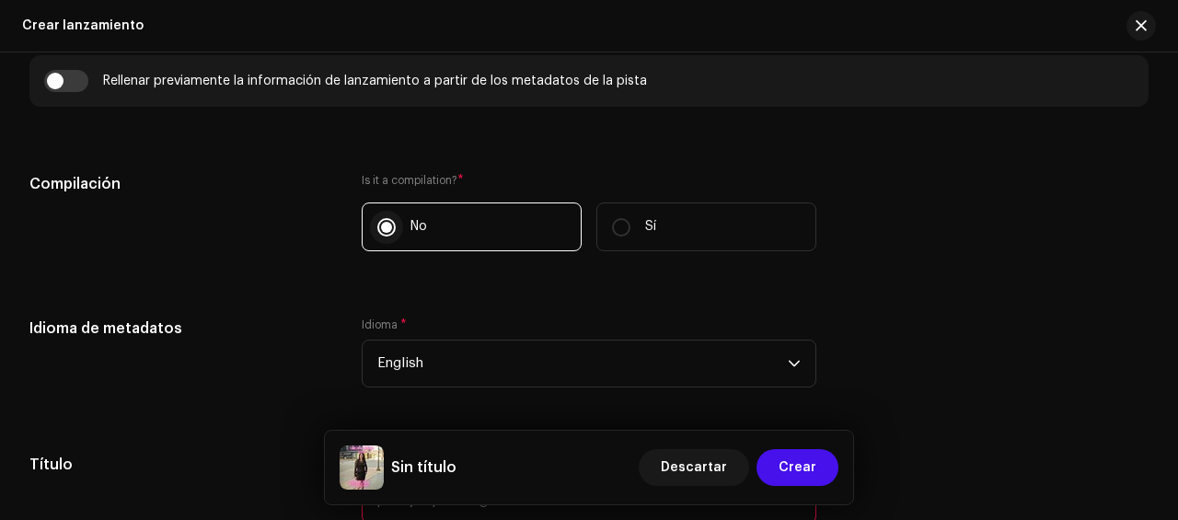
click at [387, 231] on input "No" at bounding box center [386, 227] width 18 height 18
click at [381, 224] on input "No" at bounding box center [386, 227] width 18 height 18
click at [791, 364] on icon "dropdown trigger" at bounding box center [793, 364] width 11 height 6
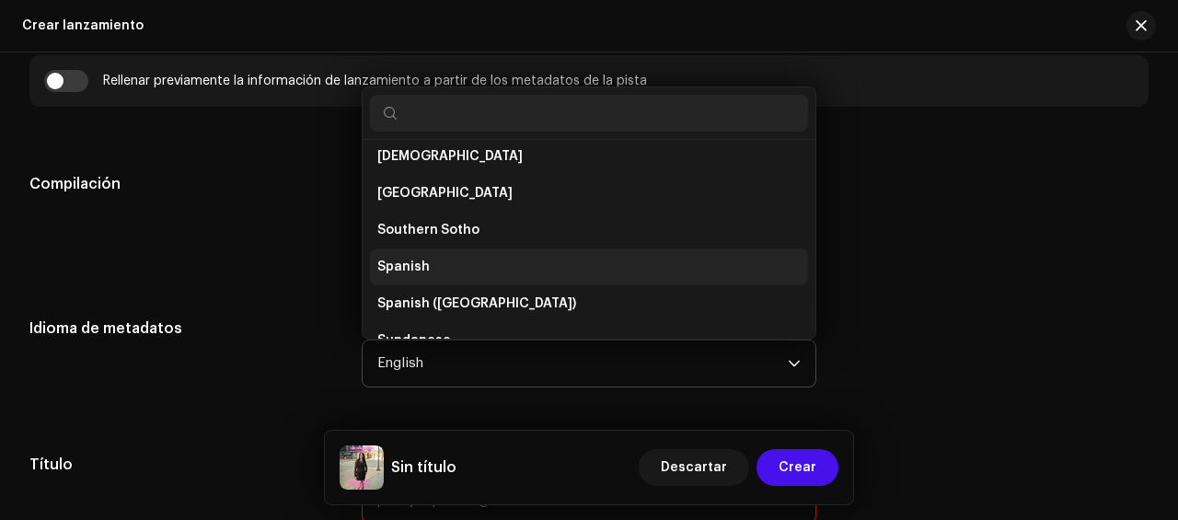
scroll to position [5781, 0]
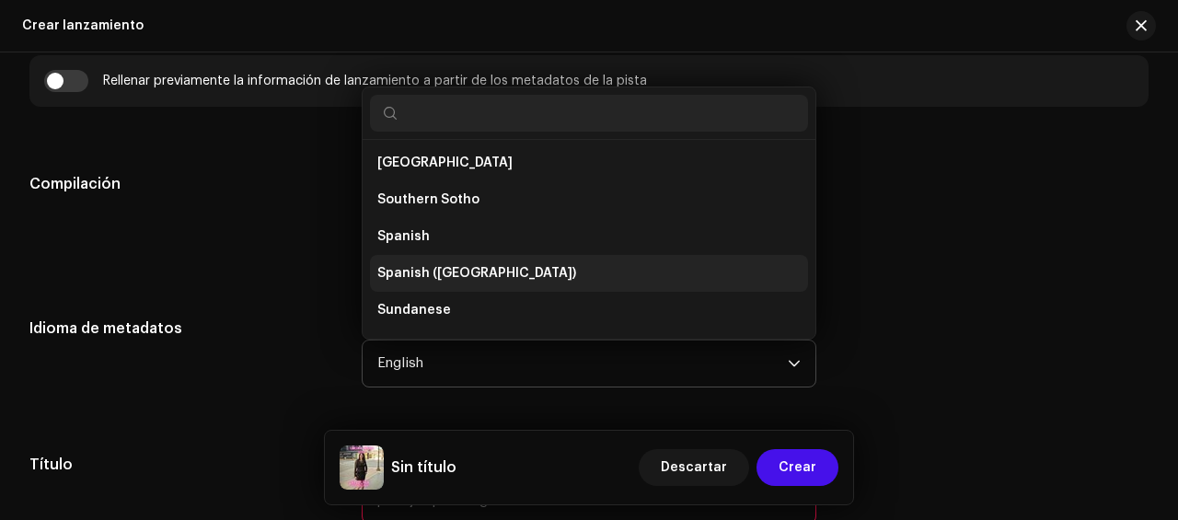
click at [463, 272] on span "Spanish ([GEOGRAPHIC_DATA])" at bounding box center [476, 273] width 199 height 18
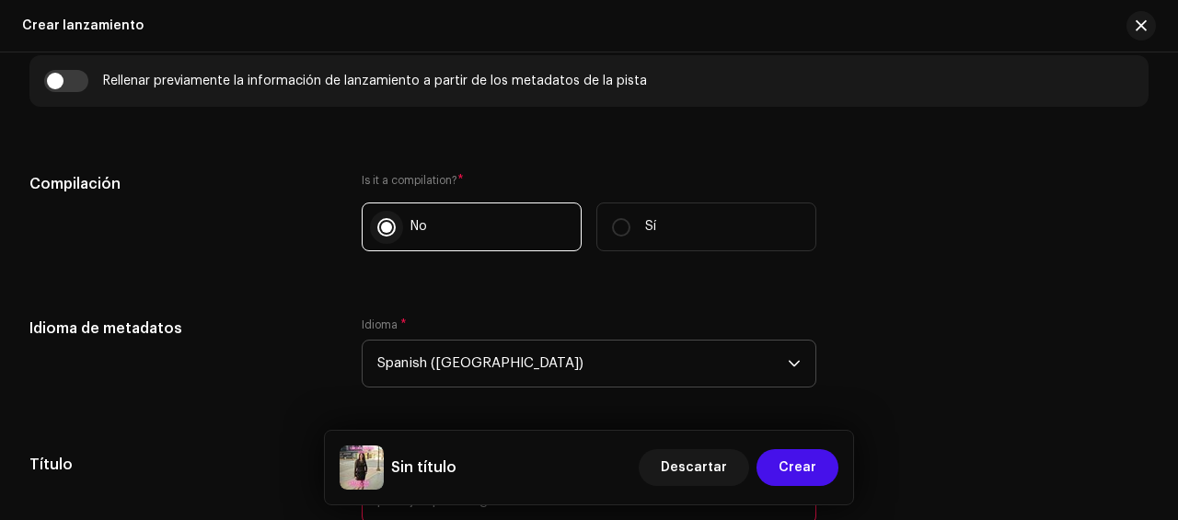
click at [379, 225] on input "No" at bounding box center [386, 227] width 18 height 18
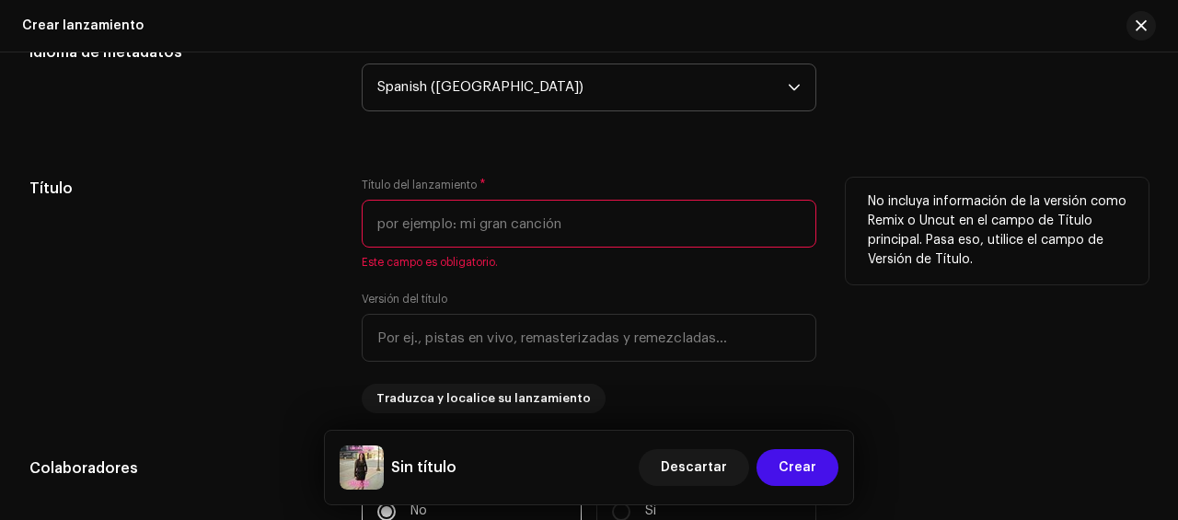
scroll to position [1546, 0]
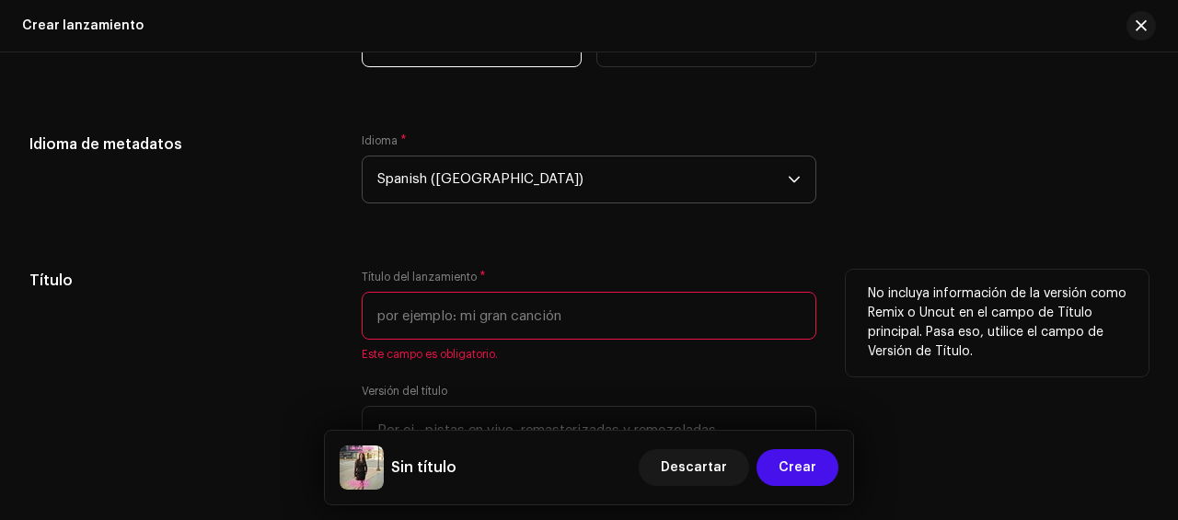
click at [612, 321] on input "text" at bounding box center [589, 316] width 455 height 48
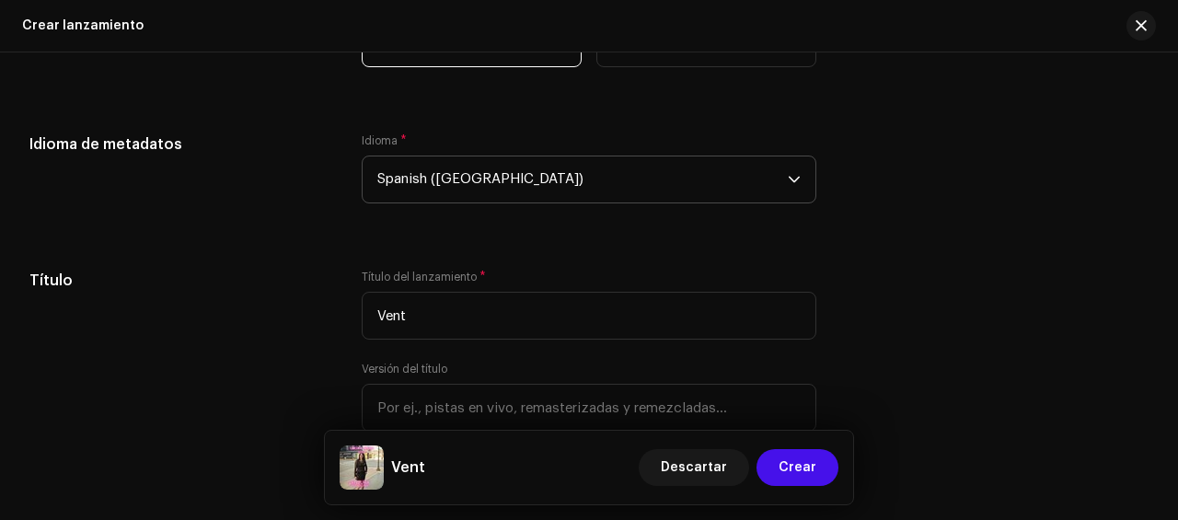
click at [1021, 199] on div "Idioma de metadatos Idioma * Spanish ([GEOGRAPHIC_DATA])" at bounding box center [588, 179] width 1119 height 92
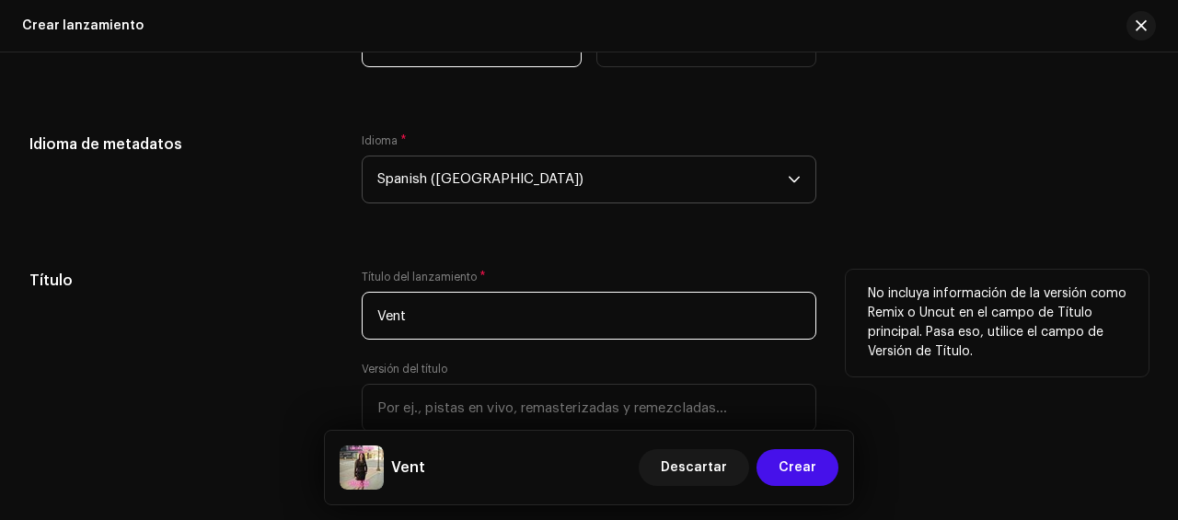
click at [423, 326] on input "Vent" at bounding box center [589, 316] width 455 height 48
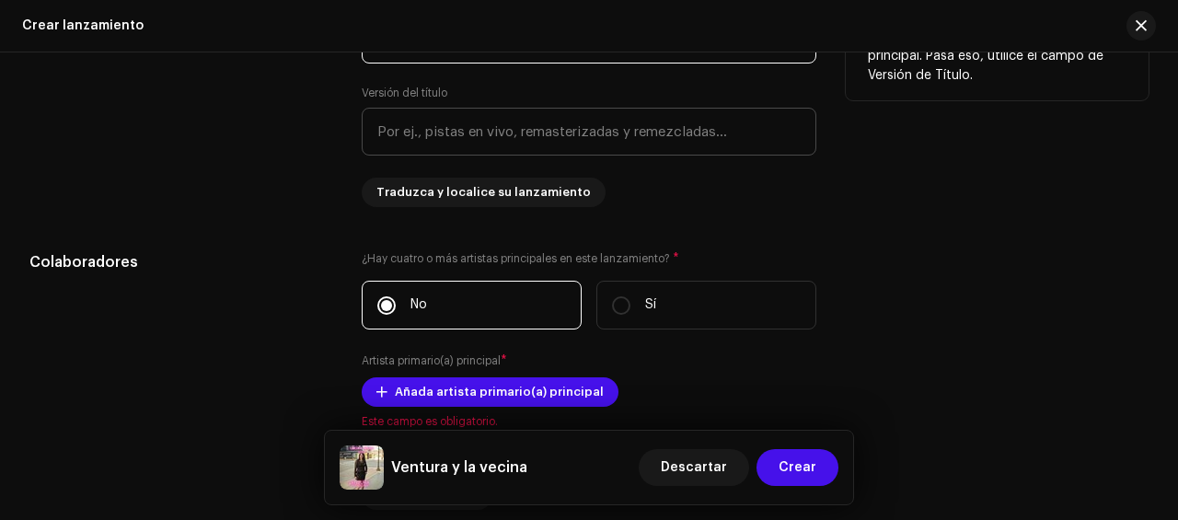
scroll to position [1730, 0]
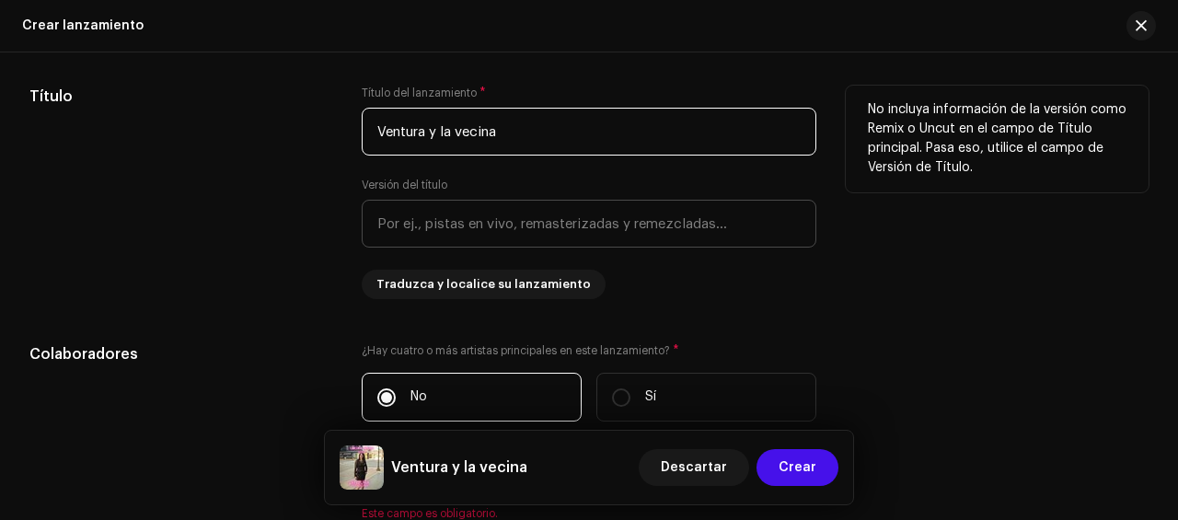
type input "Ventura y la vecina"
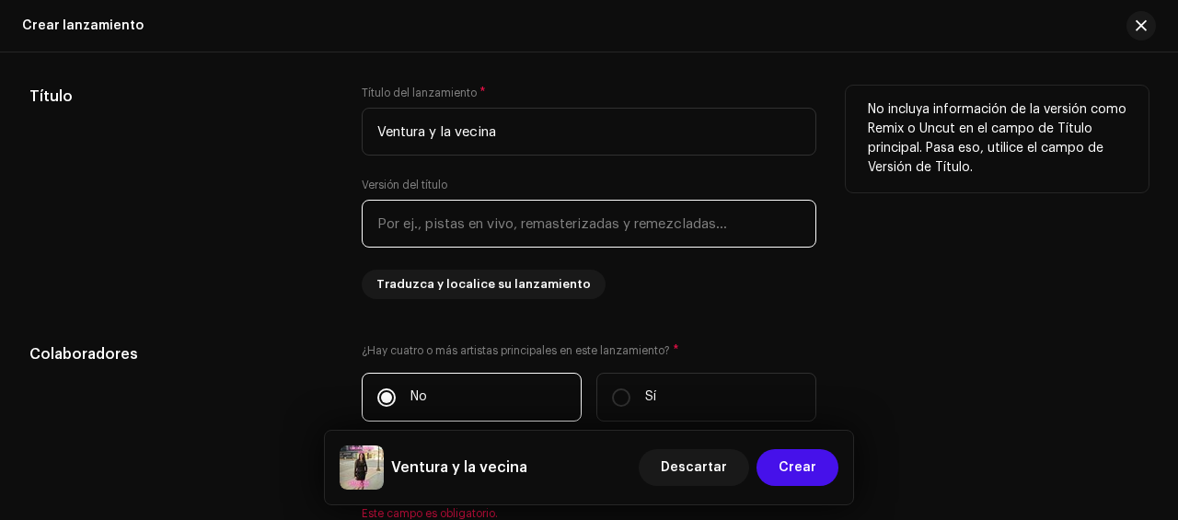
click at [368, 222] on input "text" at bounding box center [589, 224] width 455 height 48
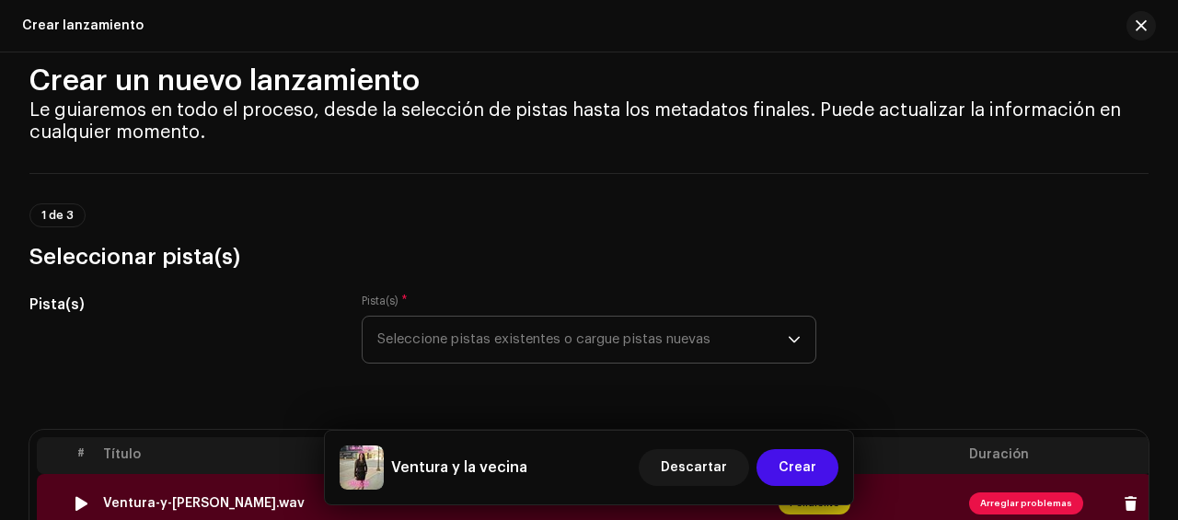
scroll to position [0, 0]
